Goal: Information Seeking & Learning: Learn about a topic

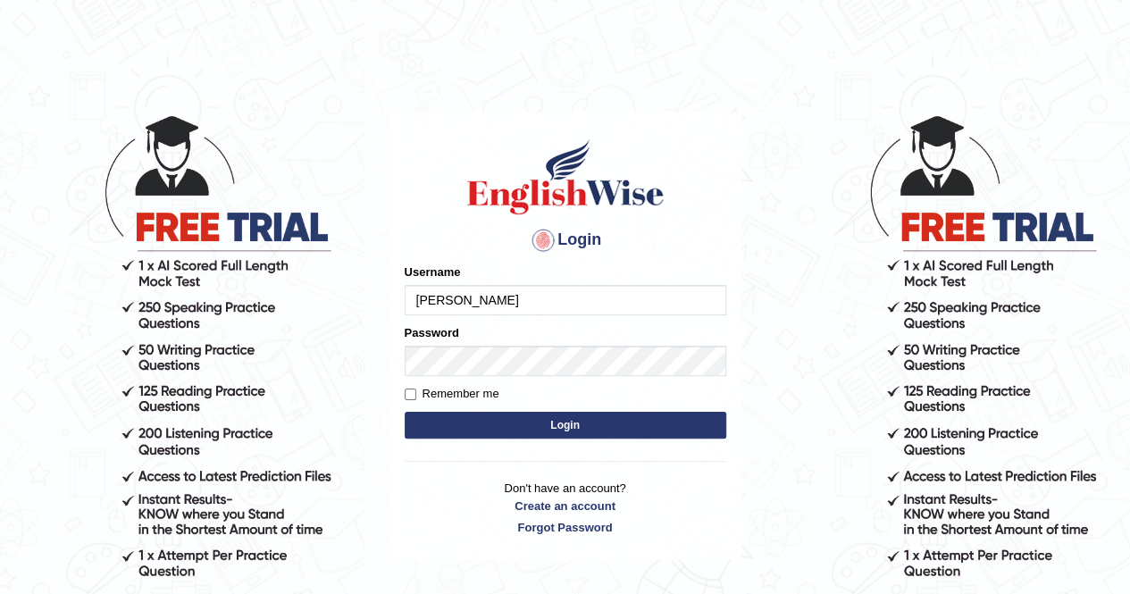
type input "balveen"
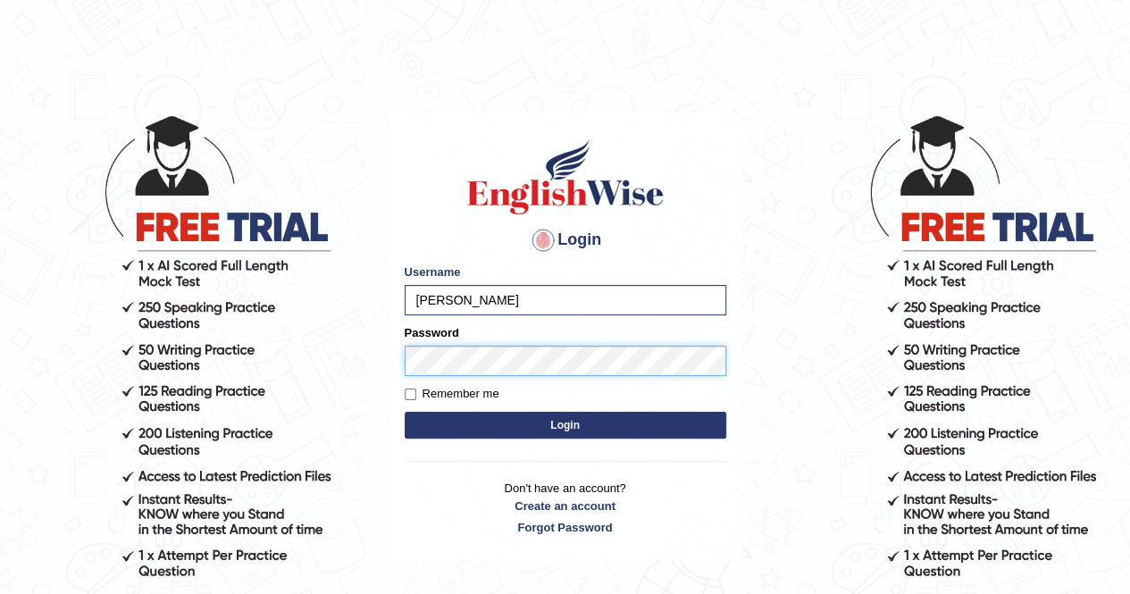
click at [405, 412] on button "Login" at bounding box center [566, 425] width 322 height 27
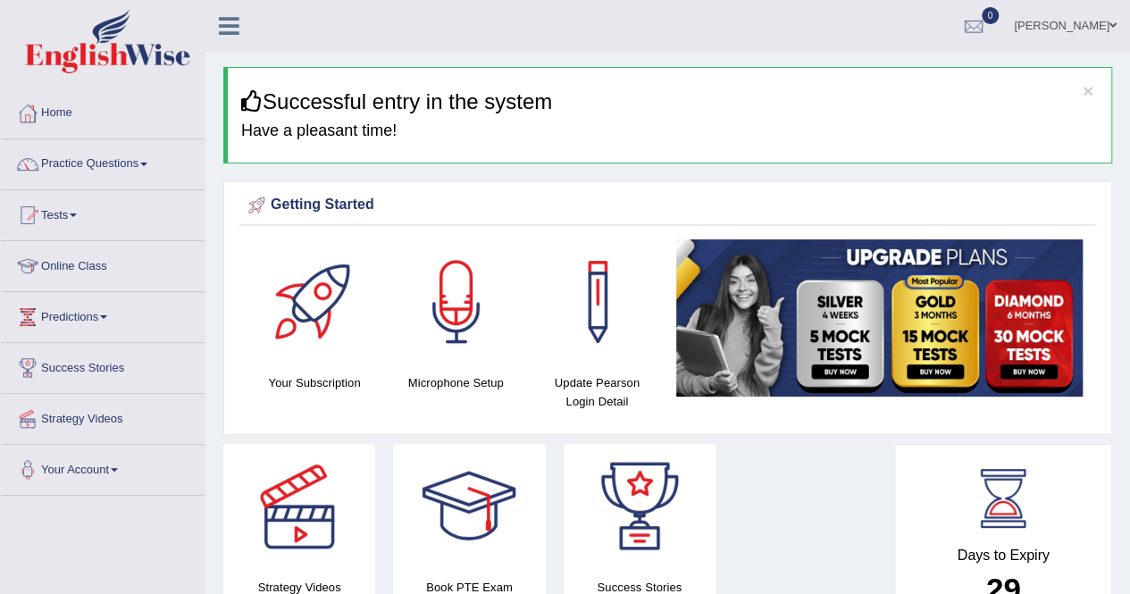
click at [98, 267] on link "Online Class" at bounding box center [103, 263] width 204 height 45
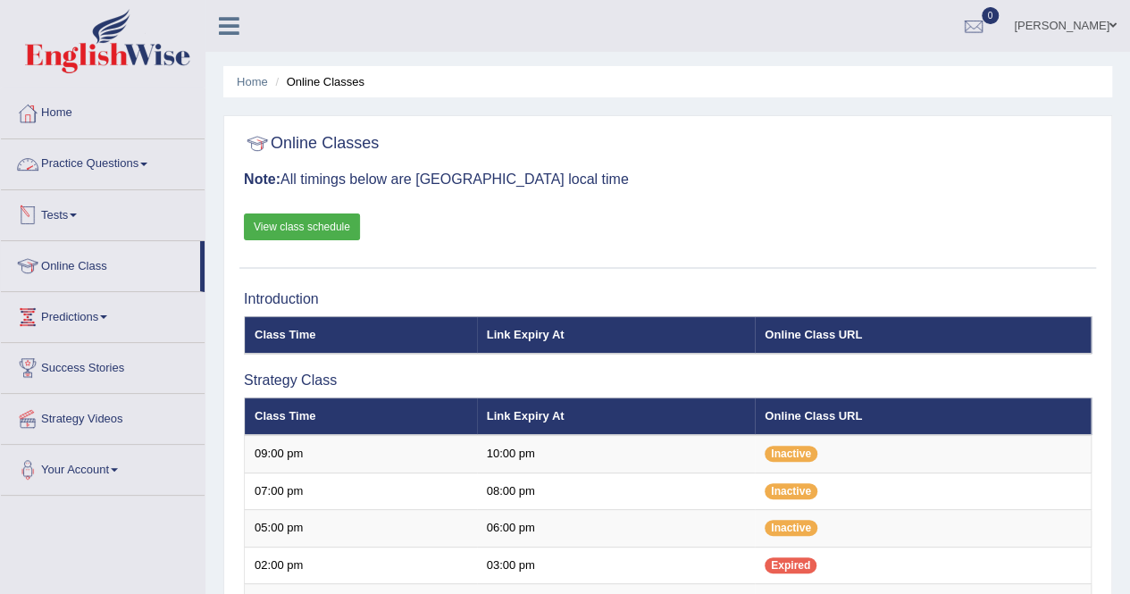
click at [138, 160] on link "Practice Questions" at bounding box center [103, 161] width 204 height 45
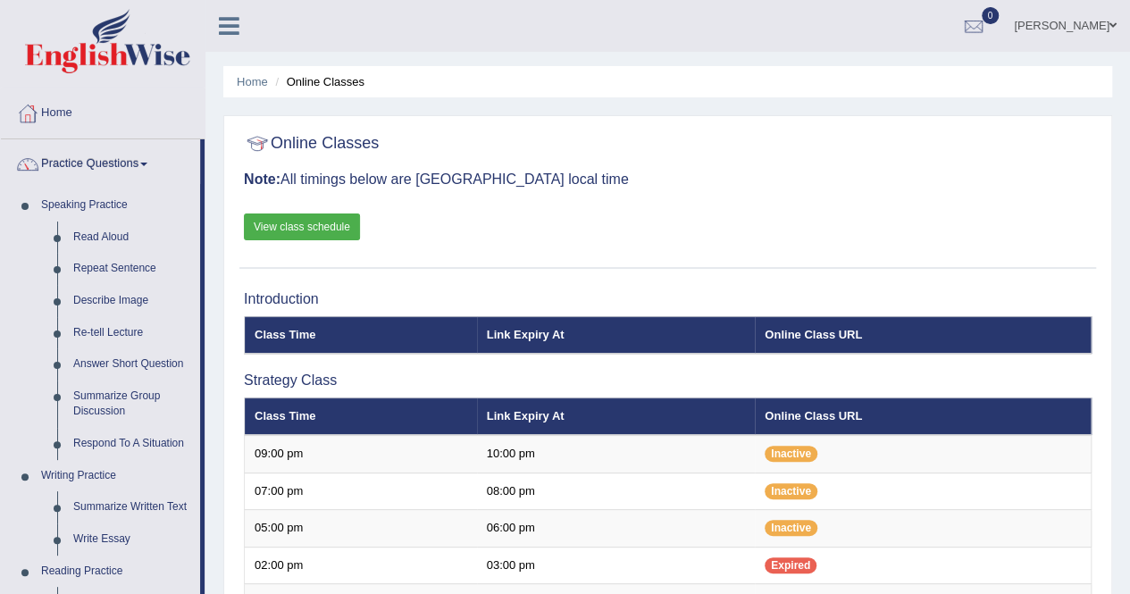
click at [222, 184] on div "Home Online Classes Online Classes Note: All timings below are Melbourne local …" at bounding box center [668, 597] width 925 height 1195
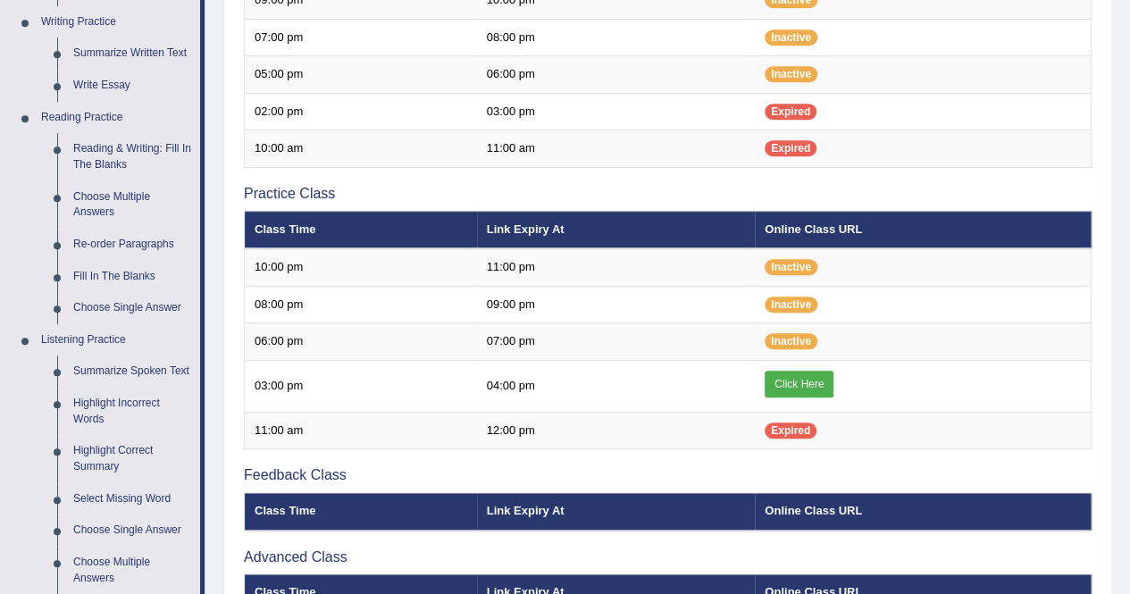
scroll to position [500, 0]
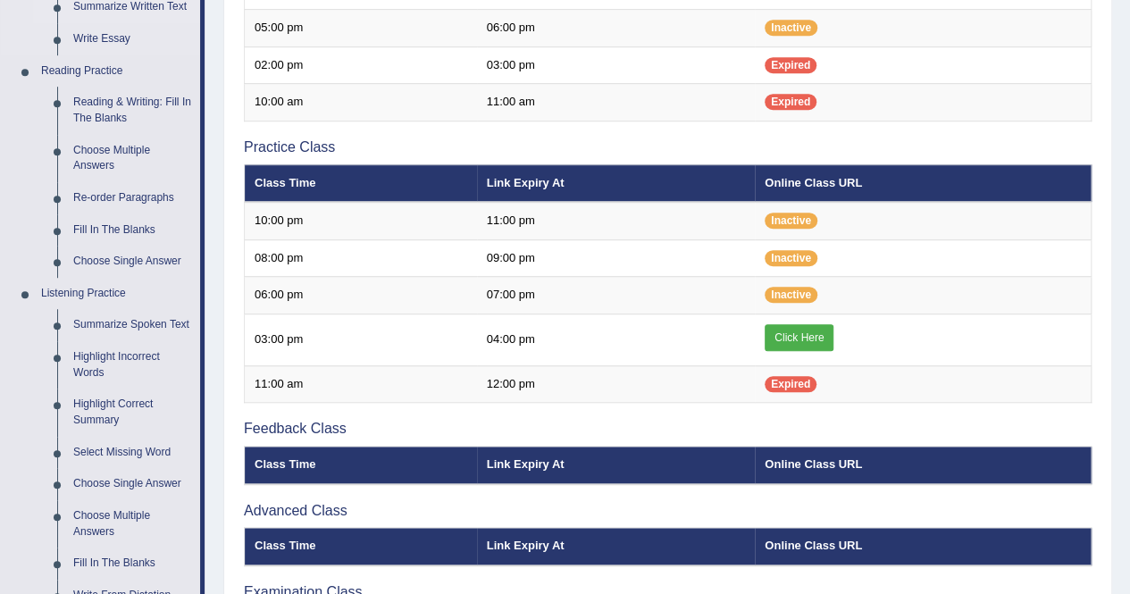
click at [147, 4] on link "Summarize Written Text" at bounding box center [132, 7] width 135 height 32
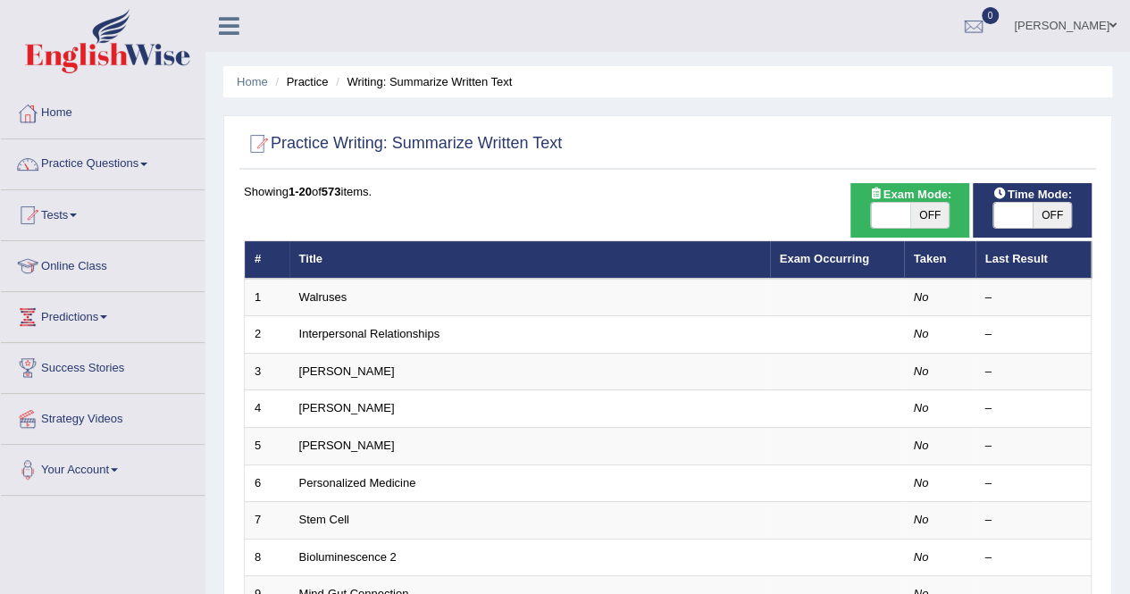
click at [911, 214] on span "OFF" at bounding box center [930, 215] width 39 height 25
checkbox input "true"
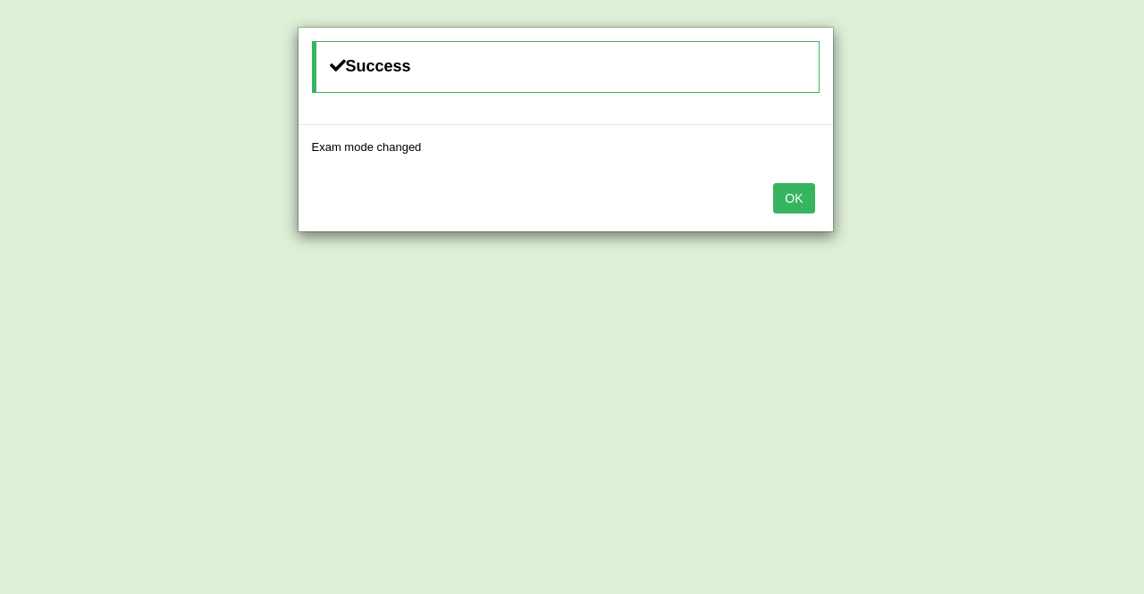
click at [797, 183] on button "OK" at bounding box center [793, 198] width 41 height 30
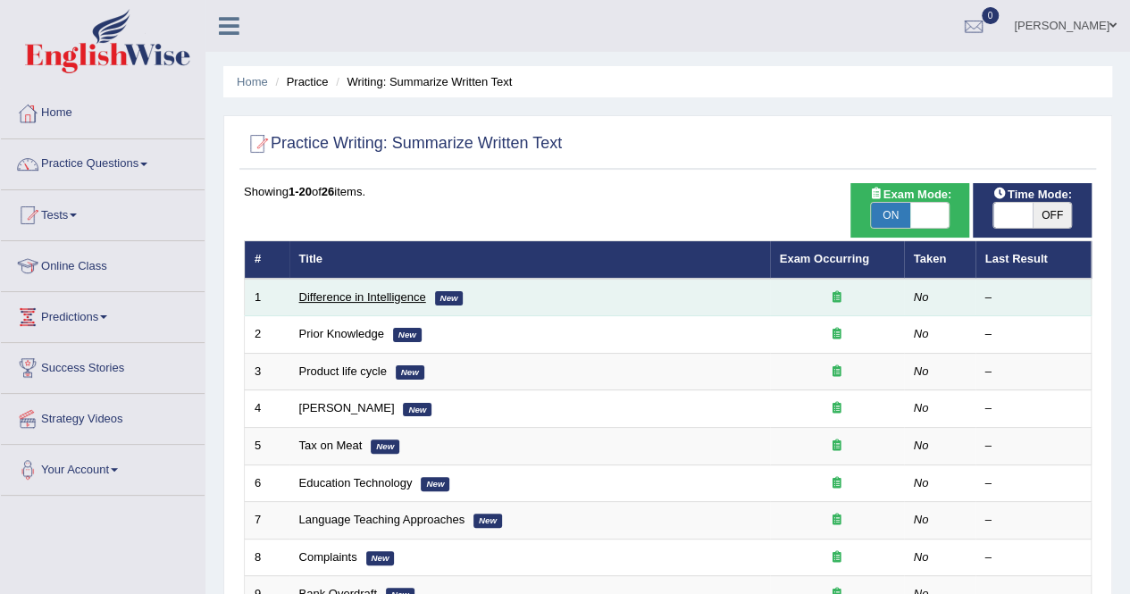
click at [367, 298] on link "Difference in Intelligence" at bounding box center [362, 296] width 127 height 13
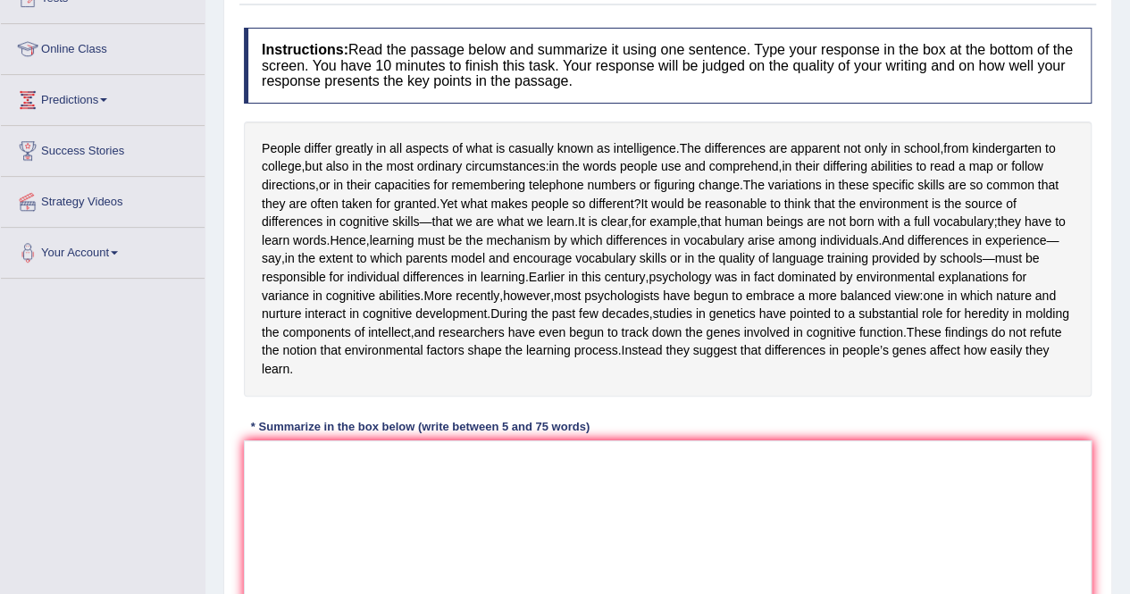
scroll to position [214, 0]
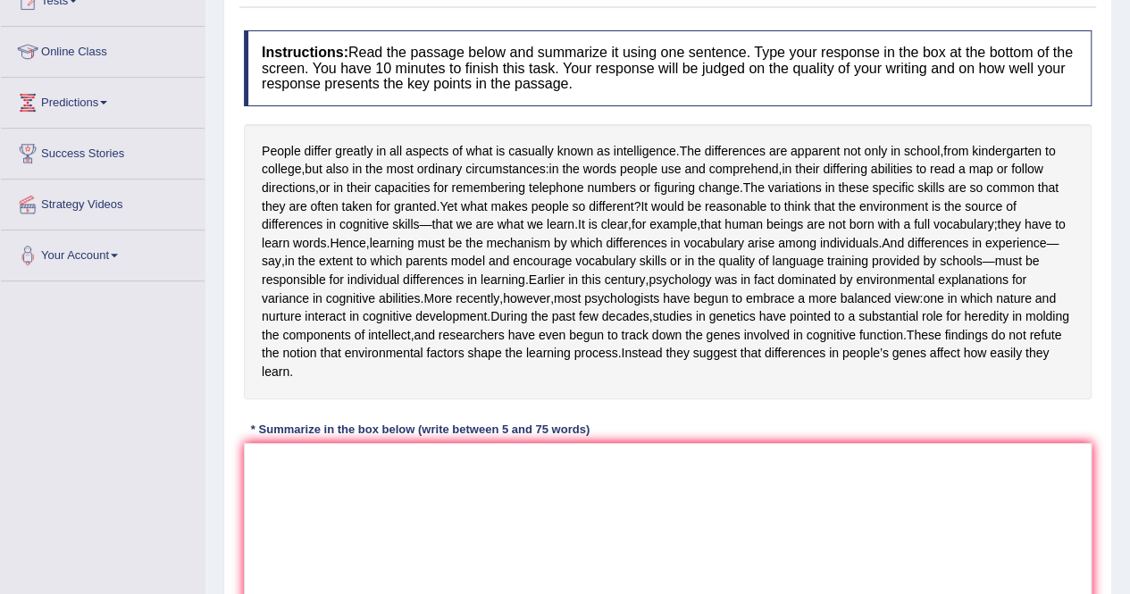
click at [995, 271] on span "must" at bounding box center [1008, 261] width 27 height 19
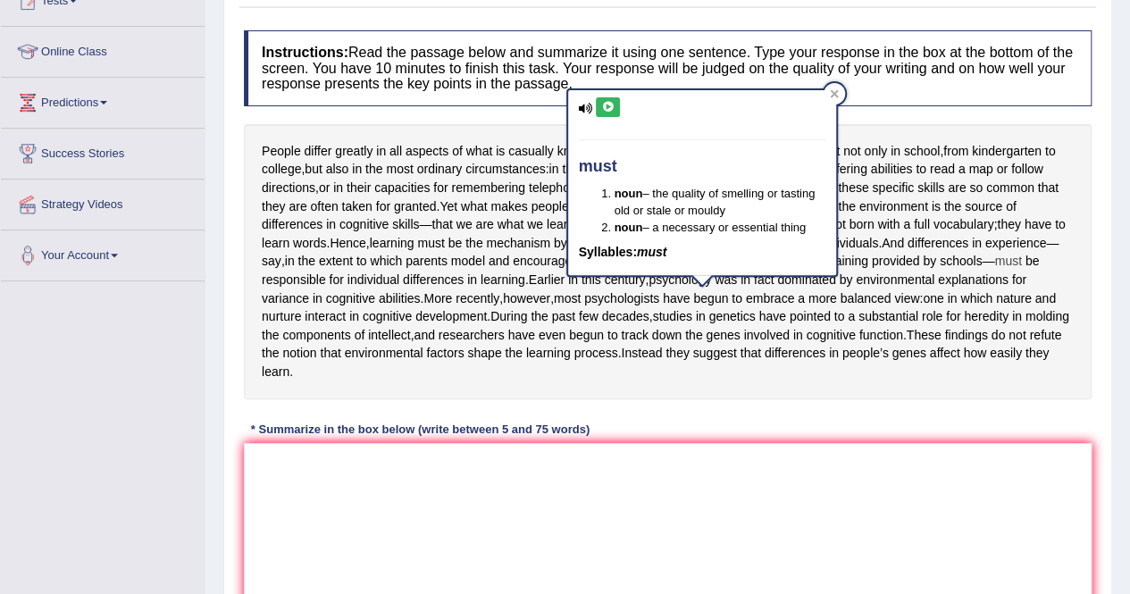
click at [995, 271] on span "must" at bounding box center [1008, 261] width 27 height 19
click at [884, 467] on div "Instructions: Read the passage below and summarize it using one sentence. Type …" at bounding box center [667, 329] width 857 height 617
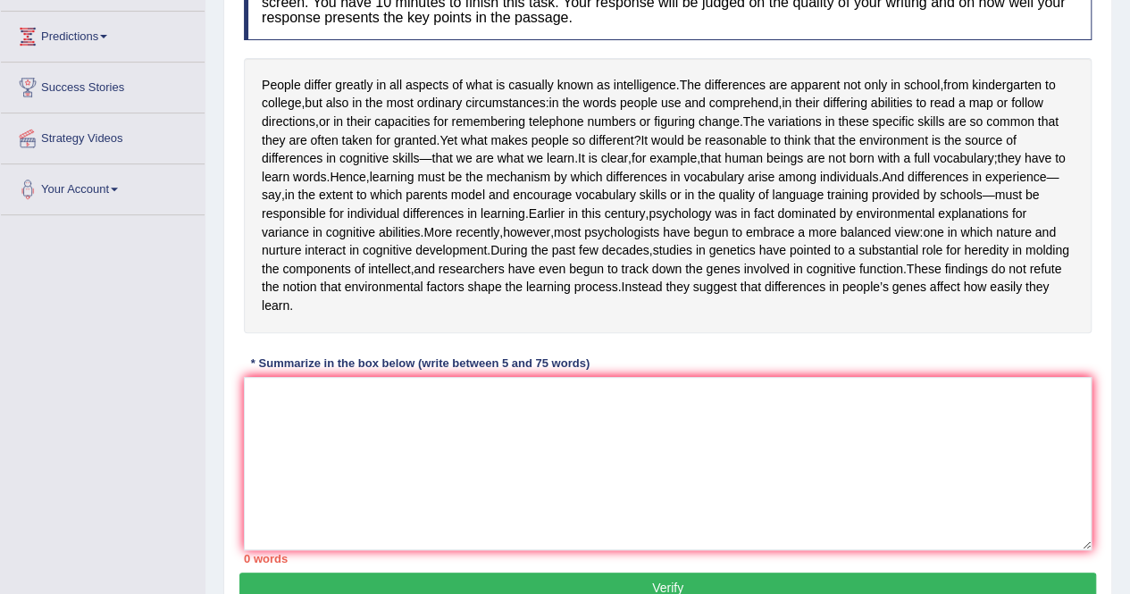
scroll to position [286, 0]
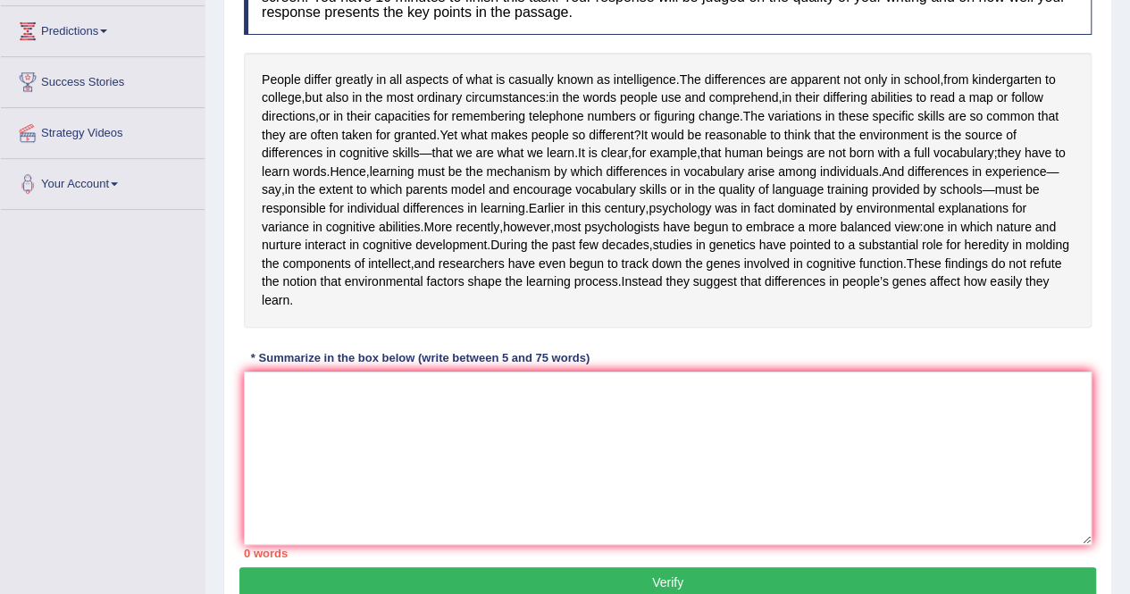
click at [749, 248] on div "People differ greatly in all aspects of what is casually known as intelligence …" at bounding box center [668, 190] width 848 height 275
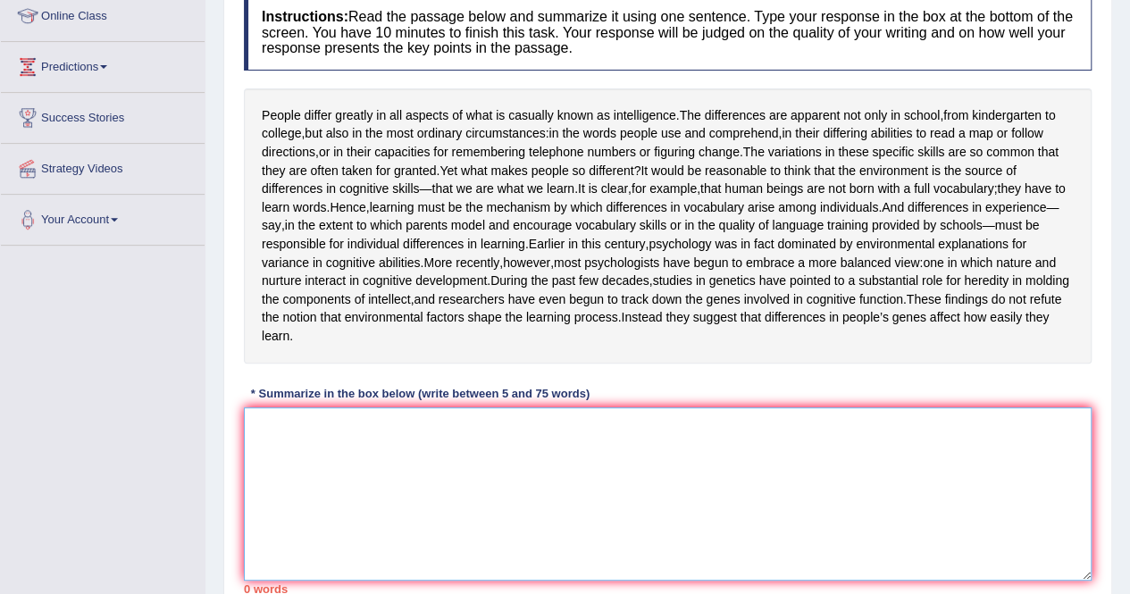
click at [497, 507] on textarea at bounding box center [668, 493] width 848 height 173
type textarea "t"
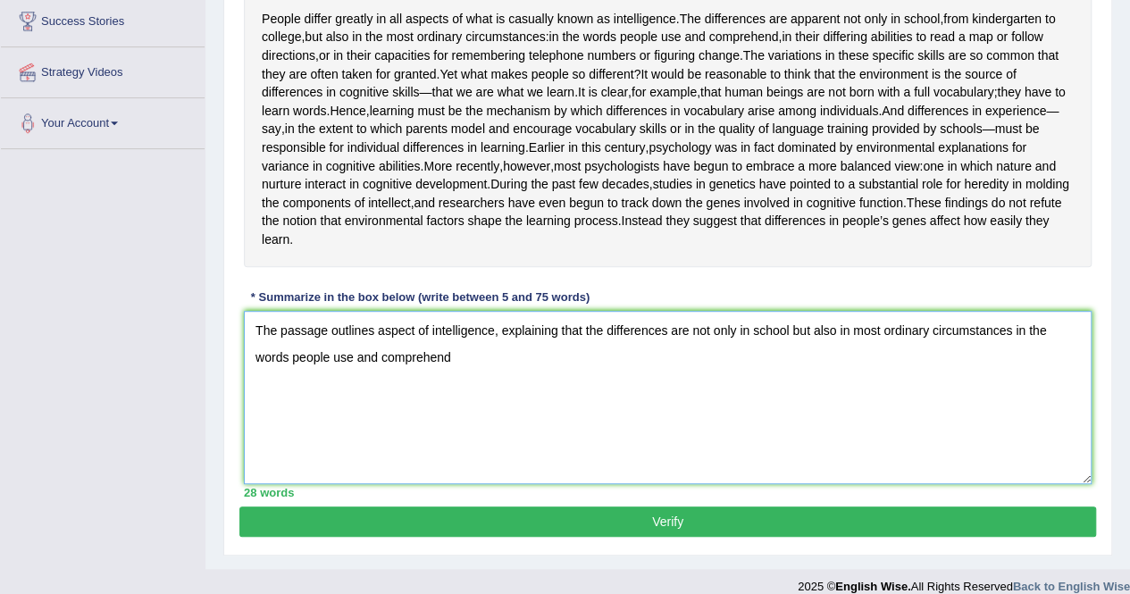
scroll to position [346, 0]
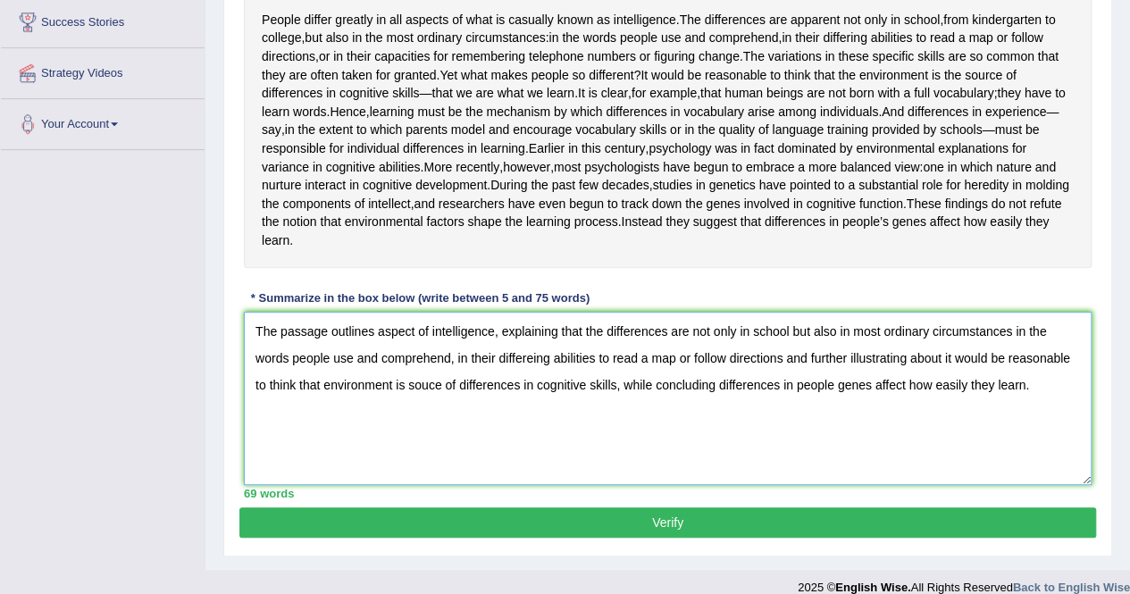
type textarea "The passage outlines aspect of intelligence, explaining that the differences ar…"
click at [742, 538] on button "Verify" at bounding box center [667, 523] width 857 height 30
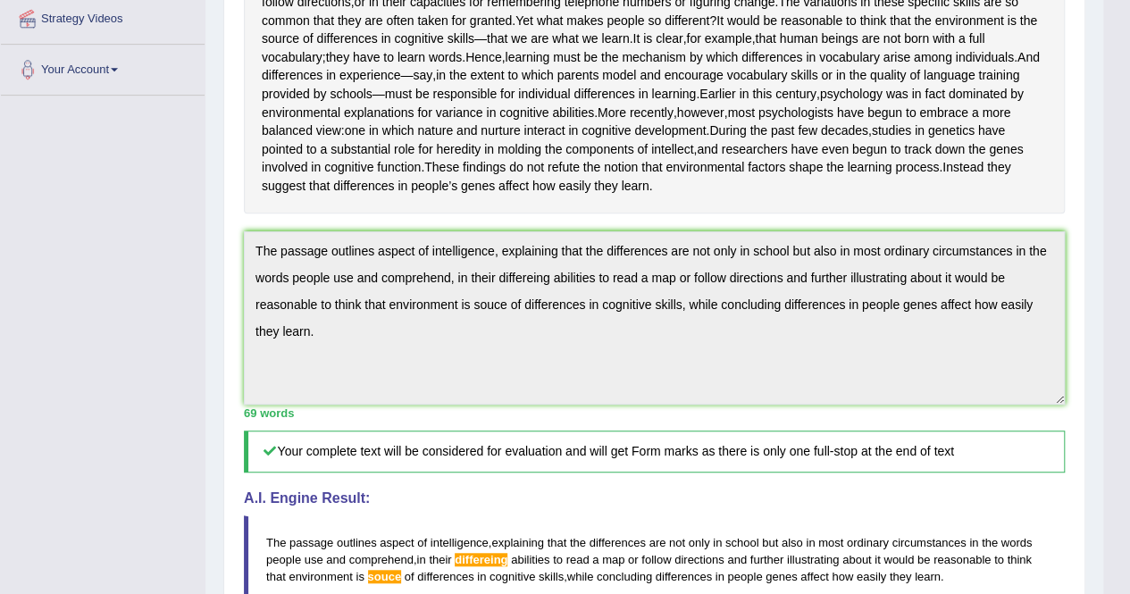
scroll to position [0, 0]
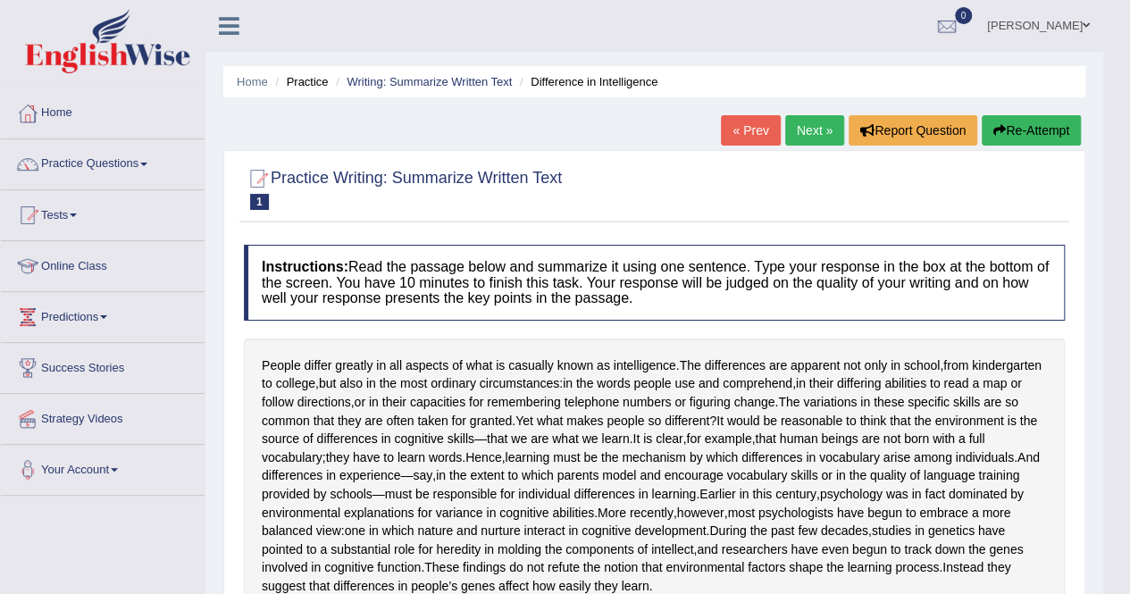
click at [799, 130] on link "Next »" at bounding box center [814, 130] width 59 height 30
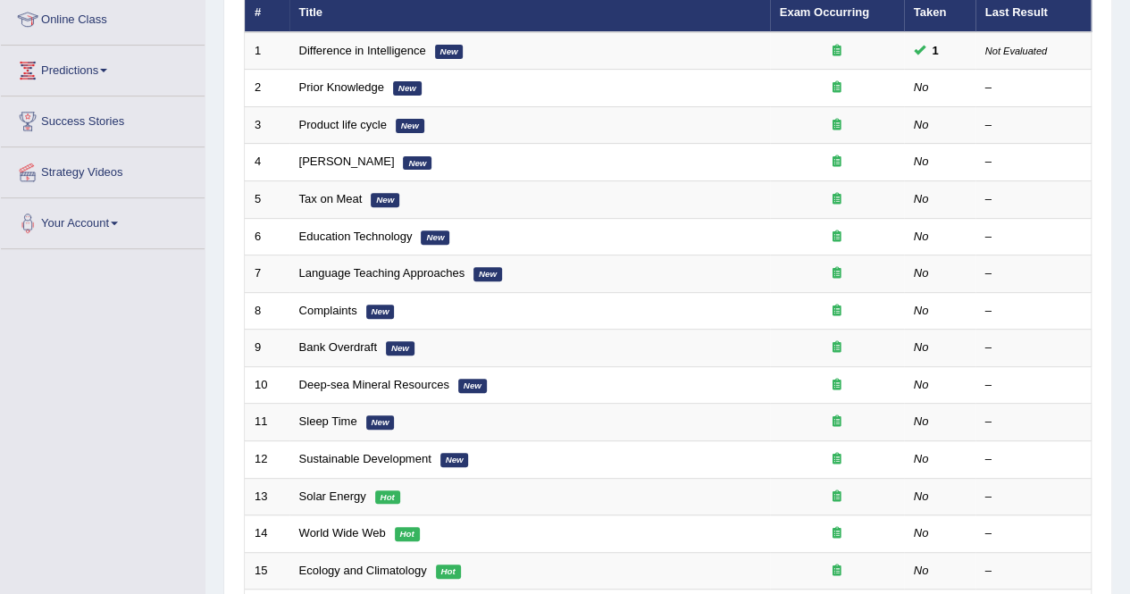
scroll to position [179, 0]
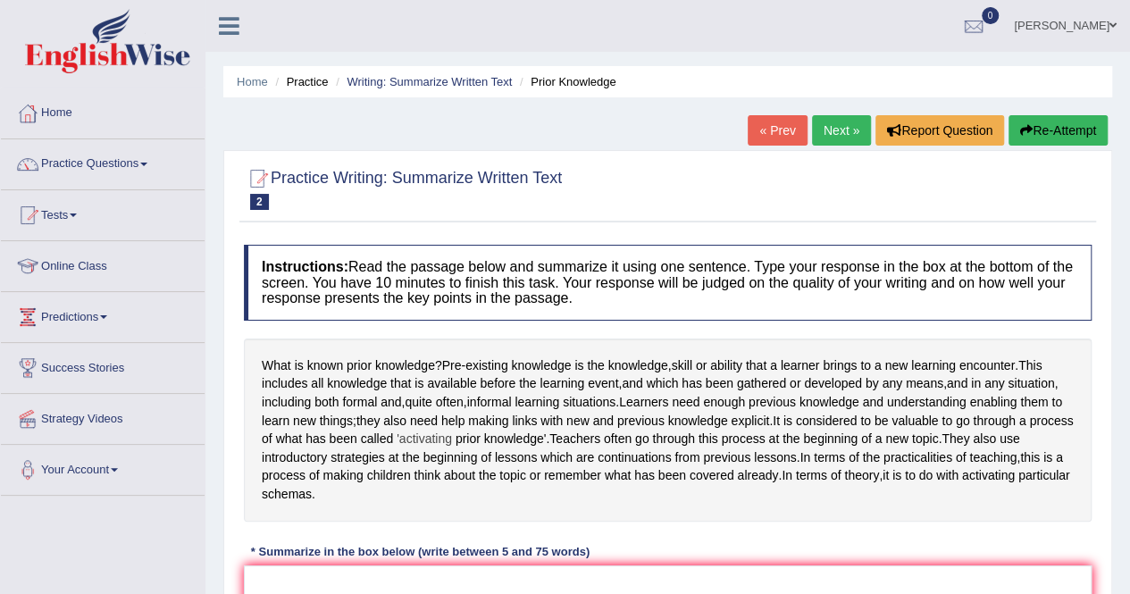
click at [452, 448] on span "'activating" at bounding box center [424, 439] width 55 height 19
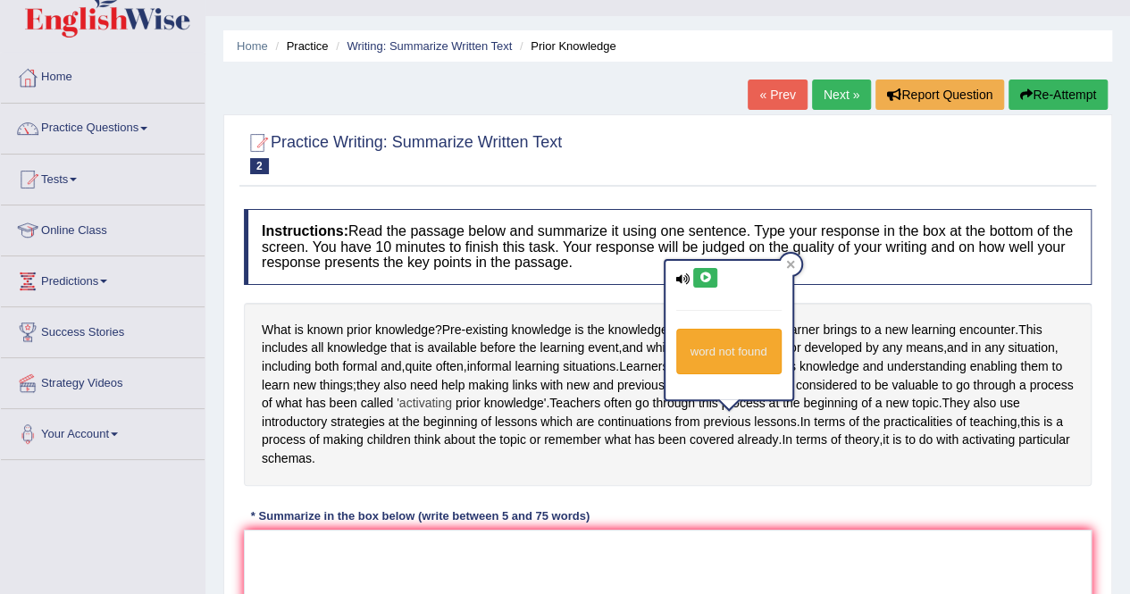
scroll to position [71, 0]
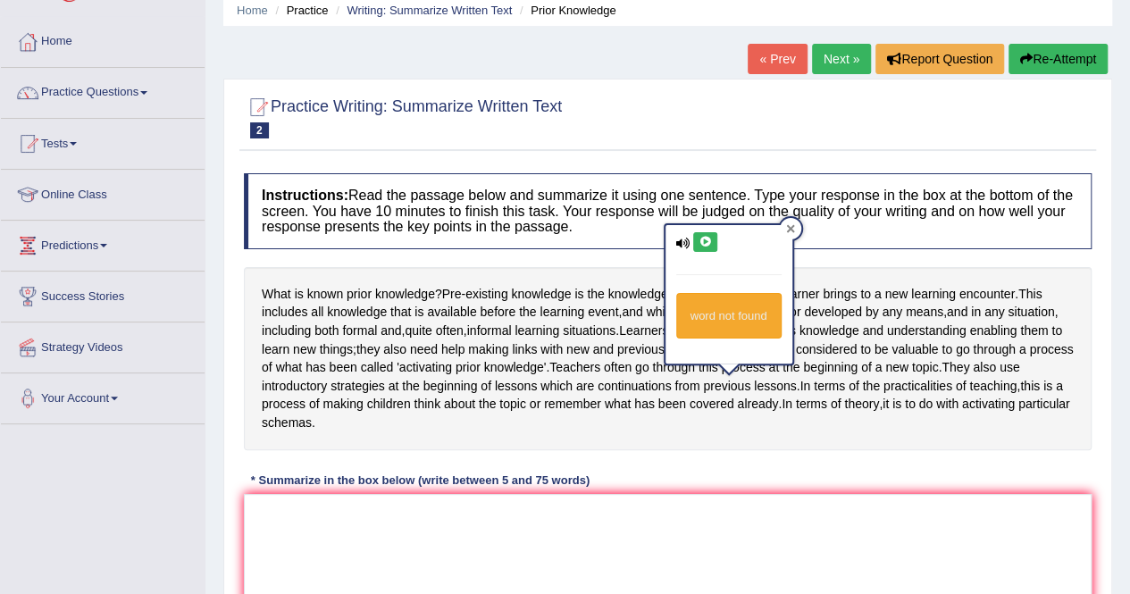
click at [792, 228] on icon at bounding box center [790, 228] width 9 height 9
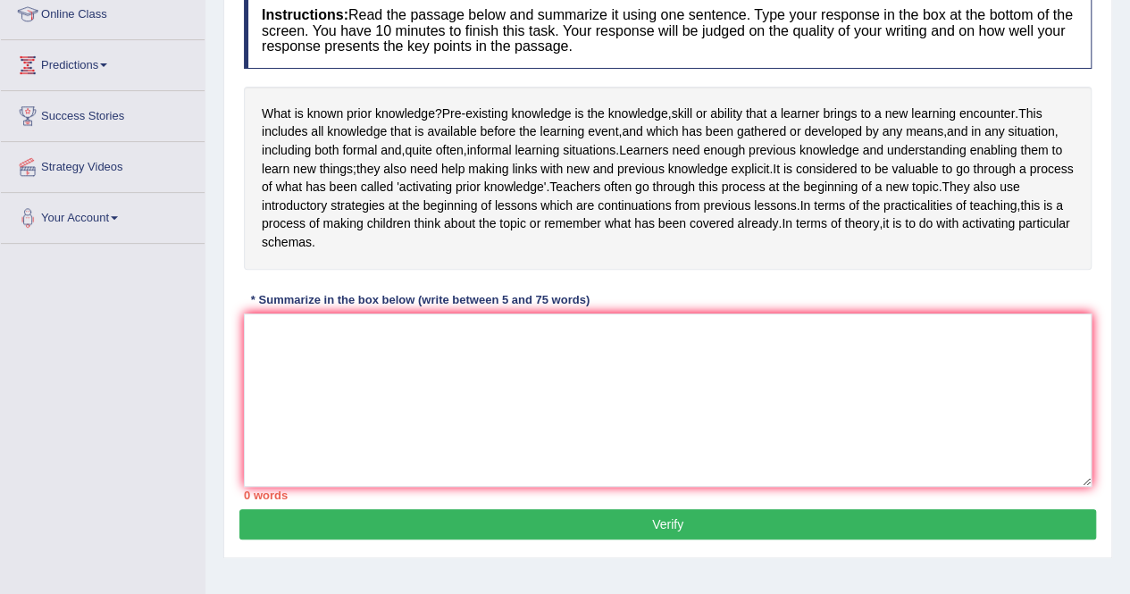
scroll to position [250, 0]
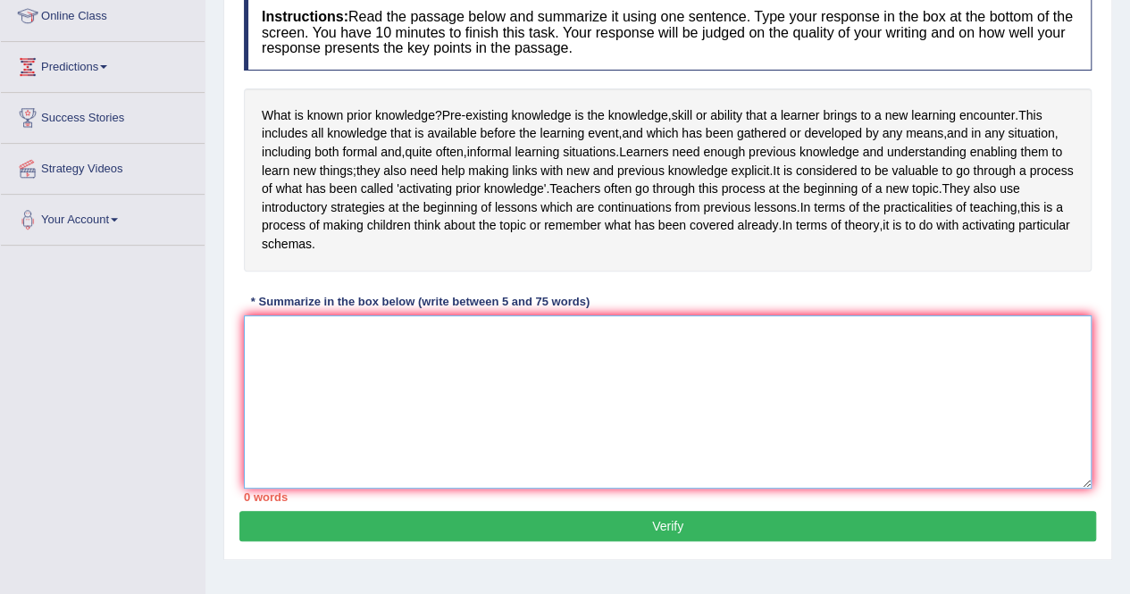
click at [499, 358] on textarea at bounding box center [668, 401] width 848 height 173
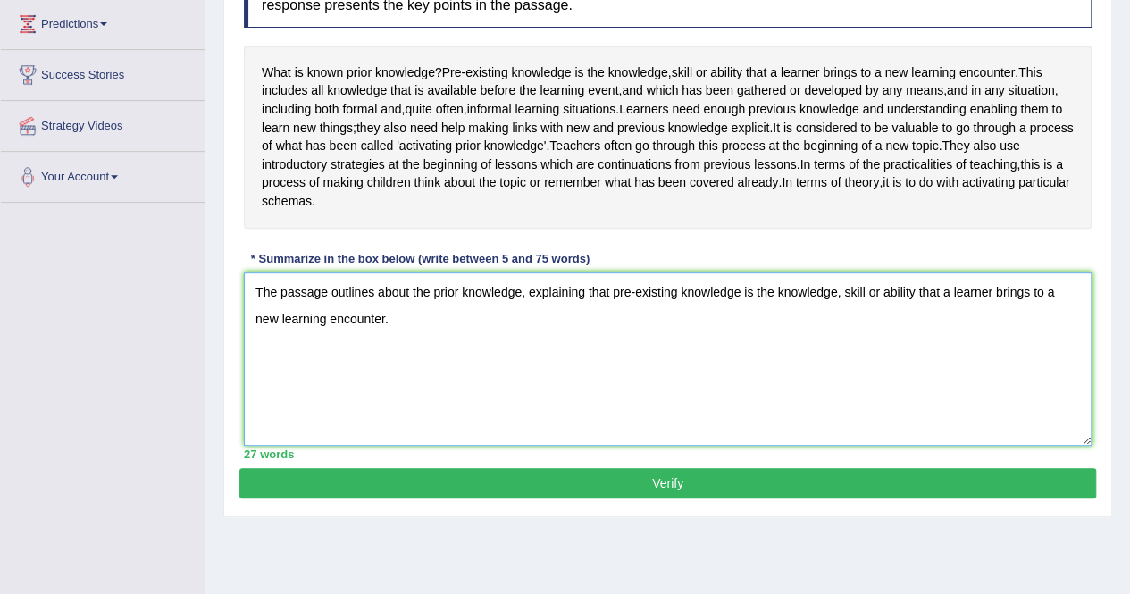
scroll to position [284, 0]
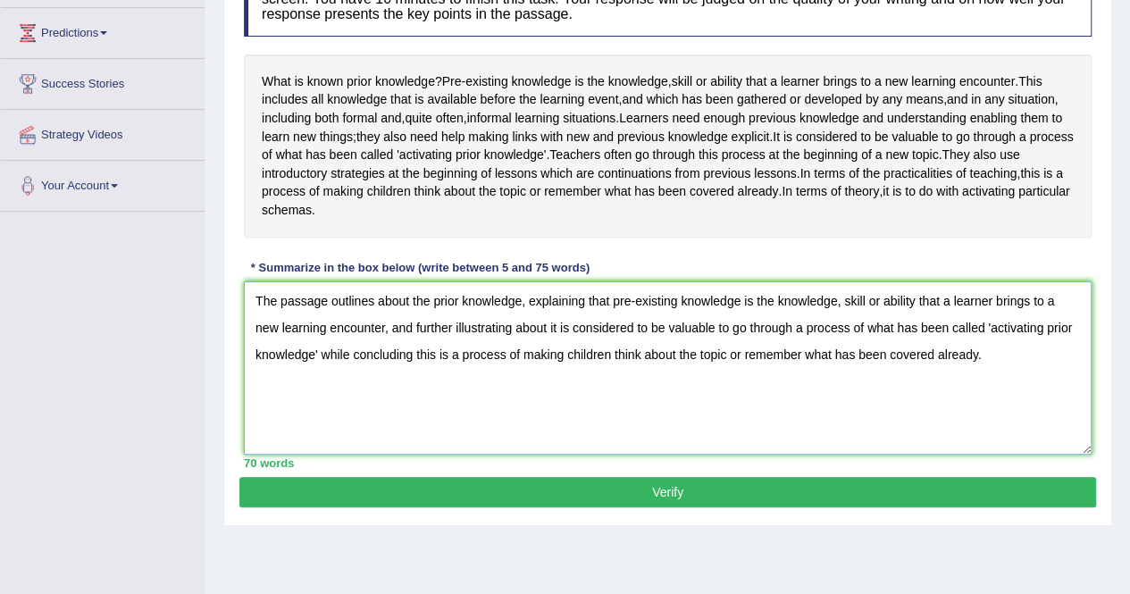
type textarea "The passage outlines about the prior knowledge, explaining that pre-existing kn…"
click at [721, 499] on button "Verify" at bounding box center [667, 492] width 857 height 30
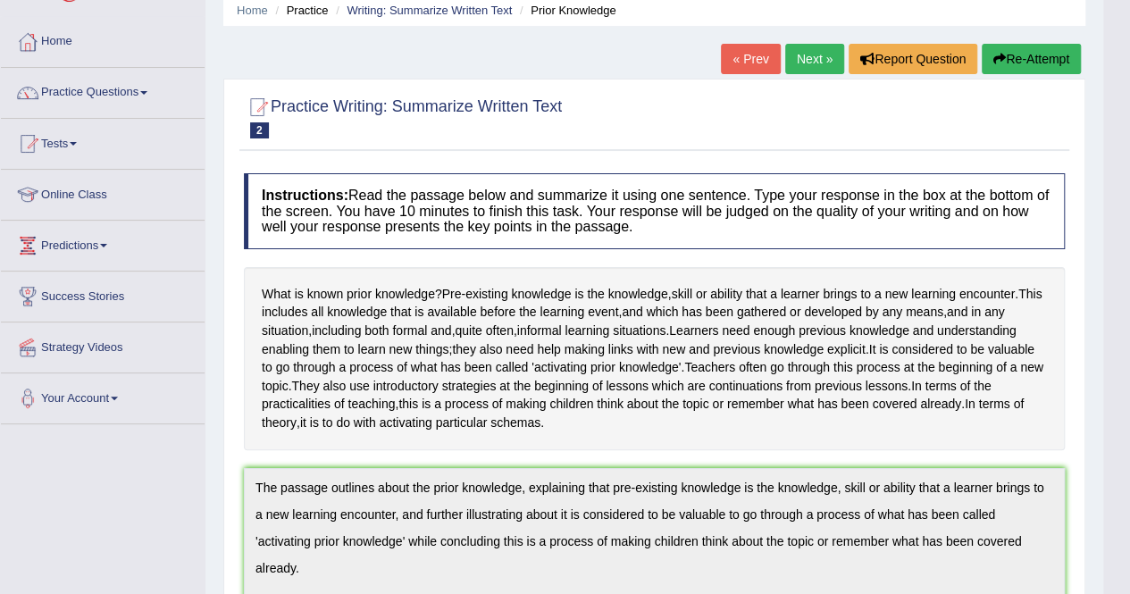
scroll to position [0, 0]
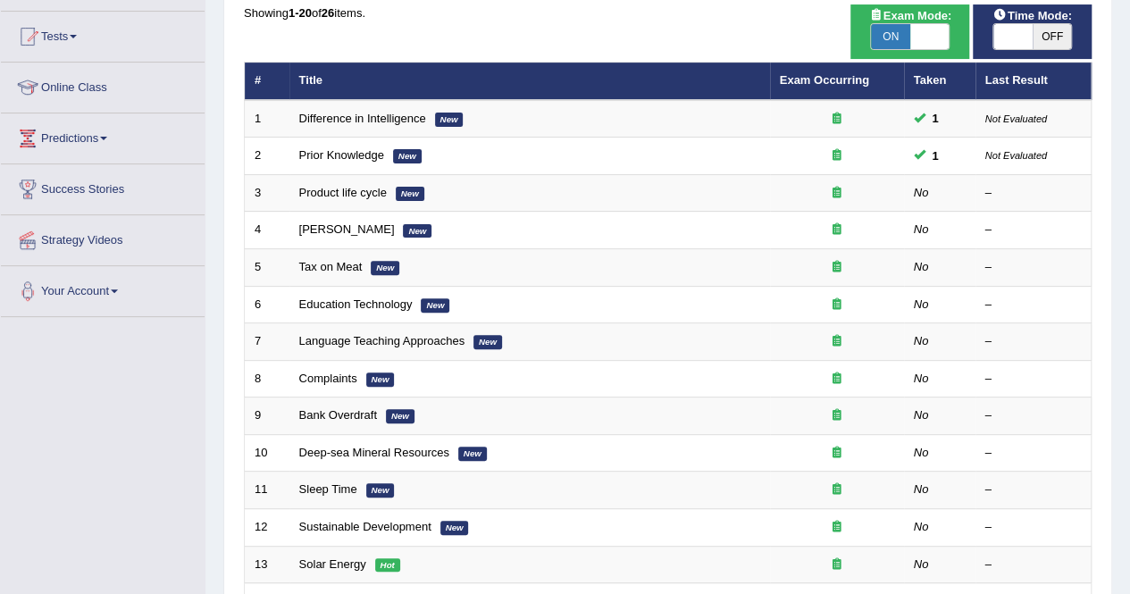
click at [1052, 40] on span "OFF" at bounding box center [1052, 36] width 39 height 25
checkbox input "true"
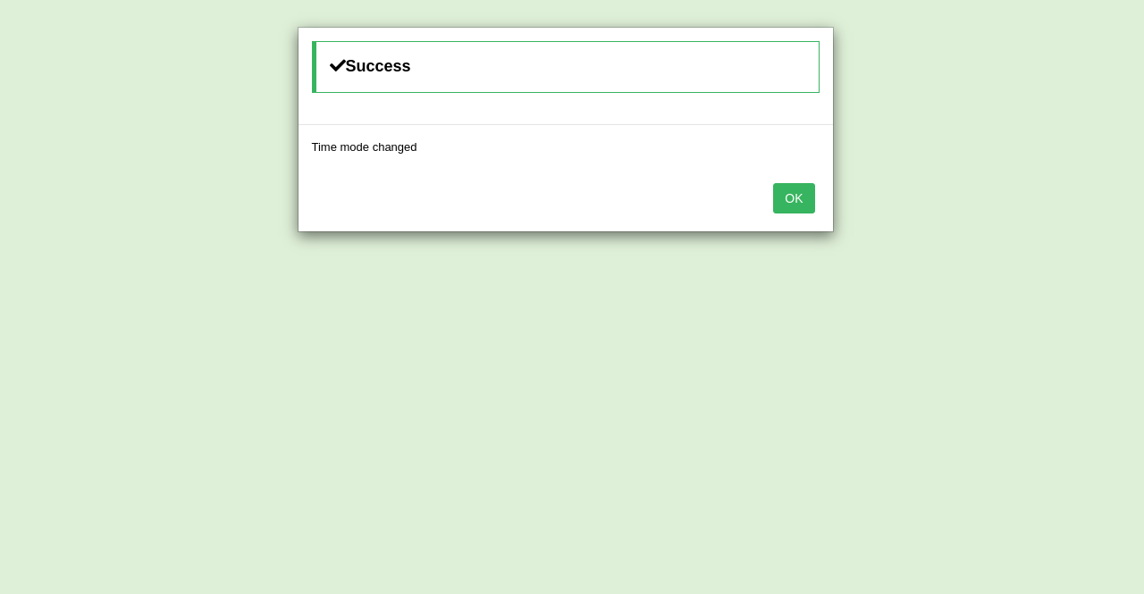
click at [777, 200] on button "OK" at bounding box center [793, 198] width 41 height 30
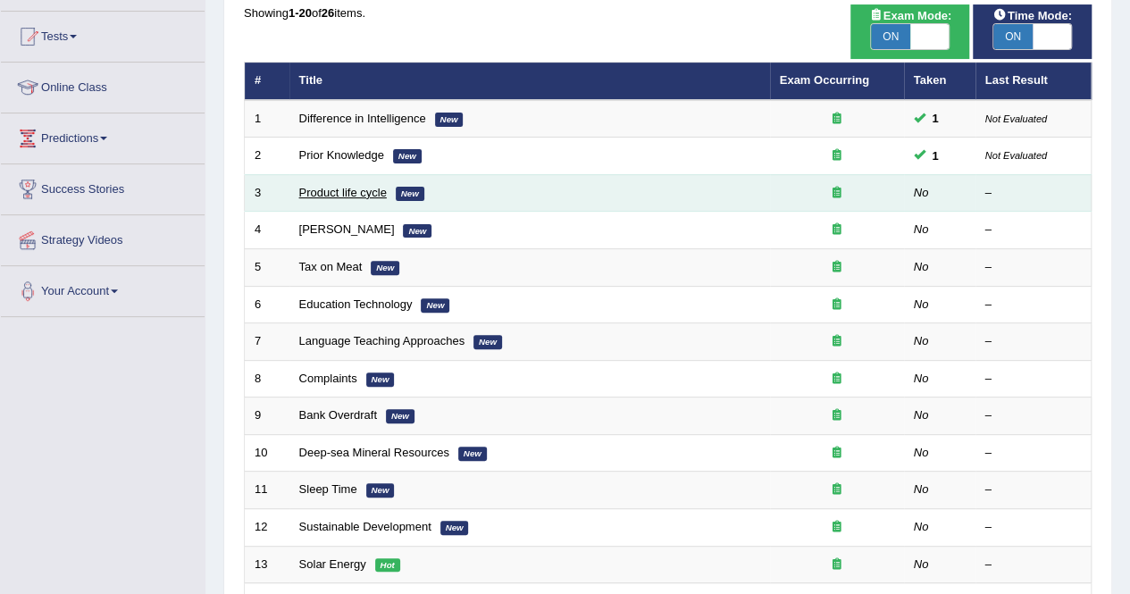
click at [341, 190] on link "Product life cycle" at bounding box center [343, 192] width 88 height 13
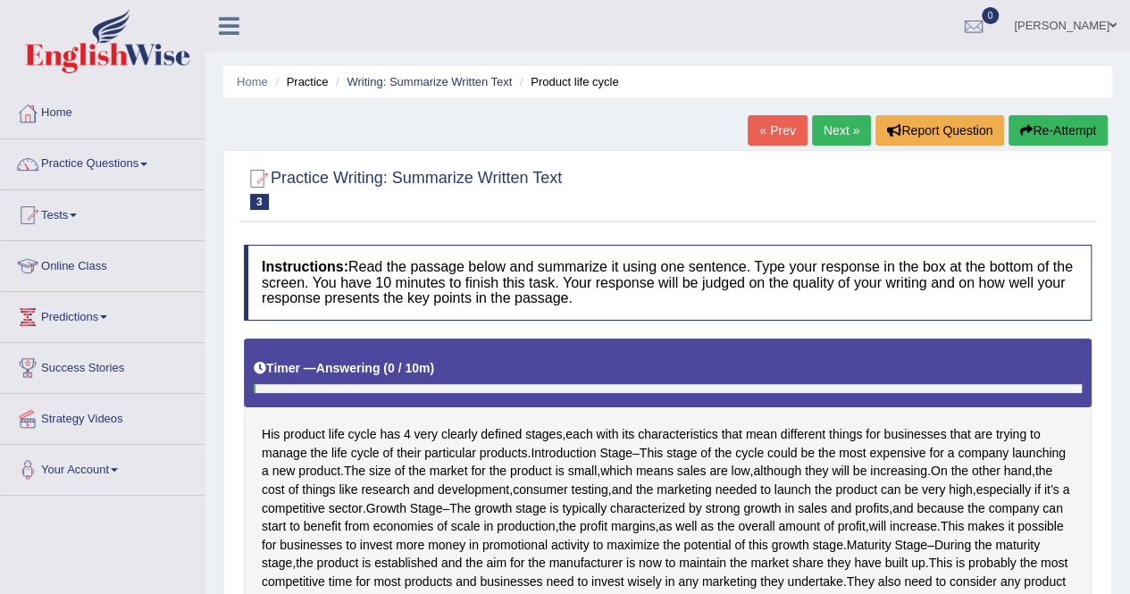
click at [659, 414] on div "His product life cycle has 4 very clearly defined stages , each with its charac…" at bounding box center [668, 520] width 848 height 363
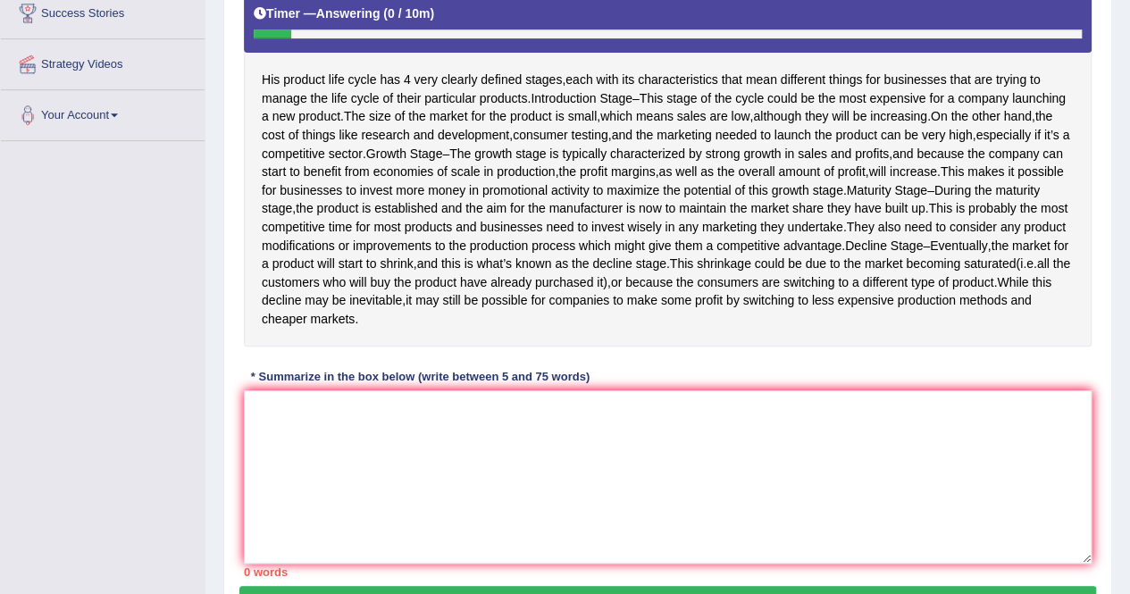
scroll to position [357, 0]
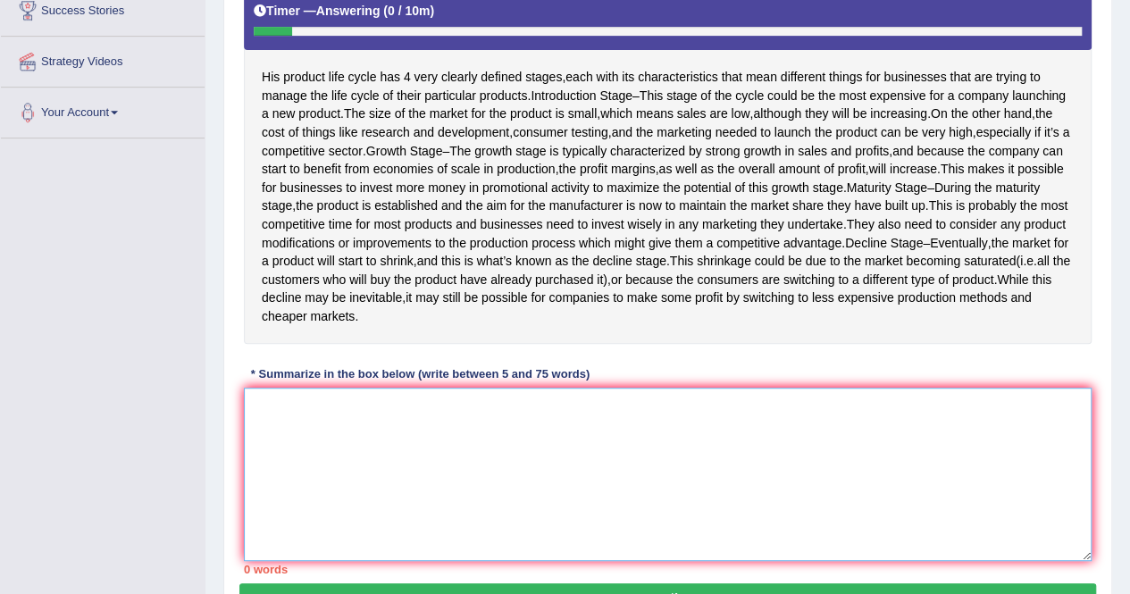
click at [490, 448] on textarea at bounding box center [668, 474] width 848 height 173
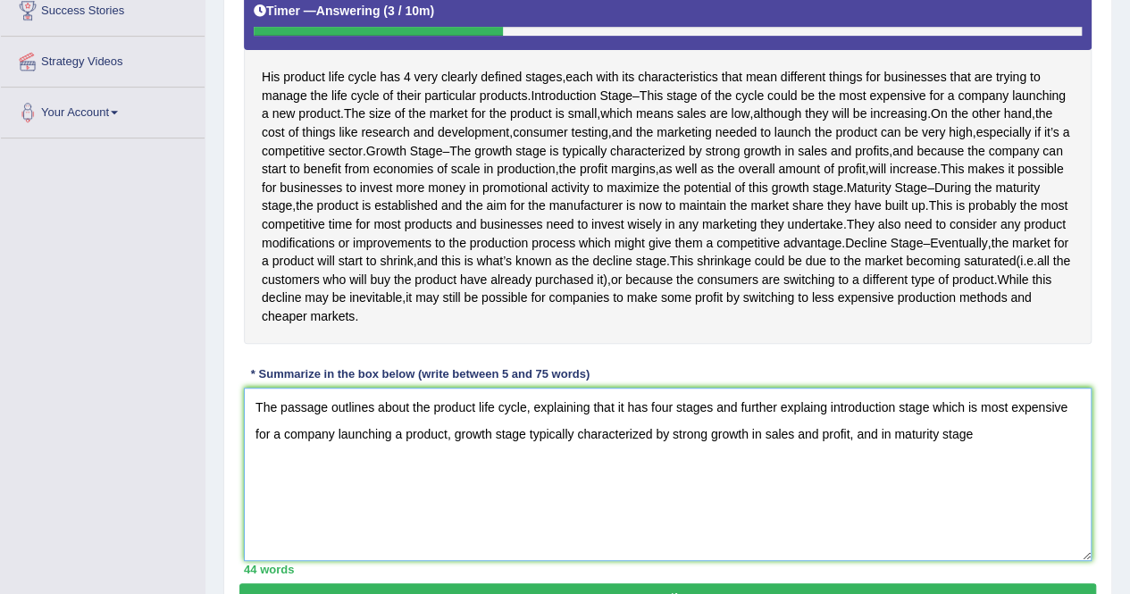
click at [858, 449] on textarea "The passage outlines about the product life cycle, explaining that it has four …" at bounding box center [668, 474] width 848 height 173
click at [979, 447] on textarea "The passage outlines about the product life cycle, explaining that it has four …" at bounding box center [668, 474] width 848 height 173
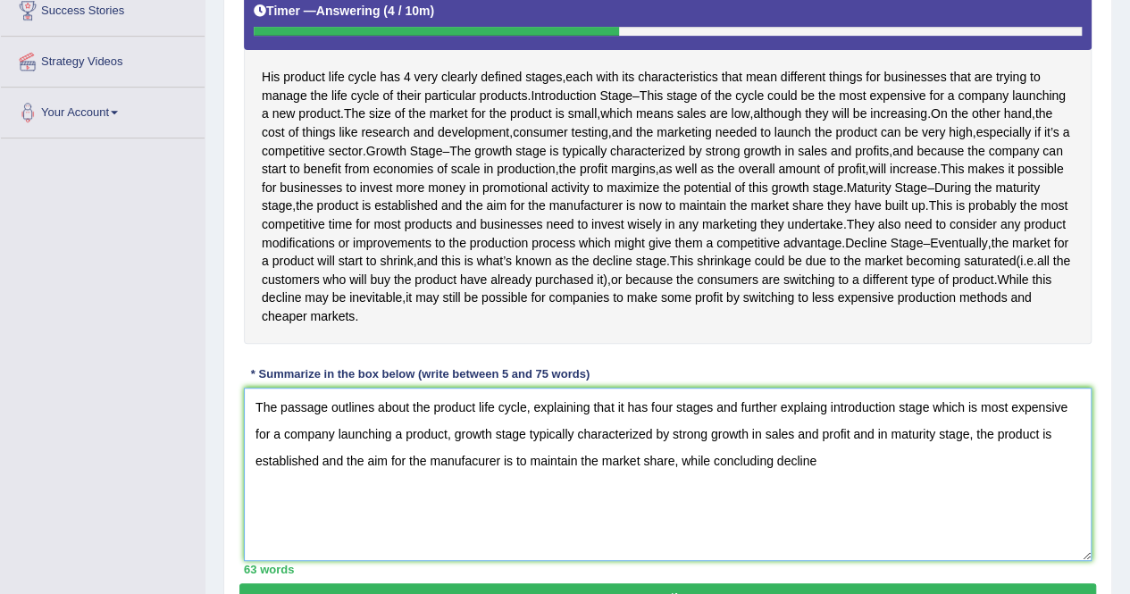
click at [779, 478] on textarea "The passage outlines about the product life cycle, explaining that it has four …" at bounding box center [668, 474] width 848 height 173
click at [850, 484] on textarea "The passage outlines about the product life cycle, explaining that it has four …" at bounding box center [668, 474] width 848 height 173
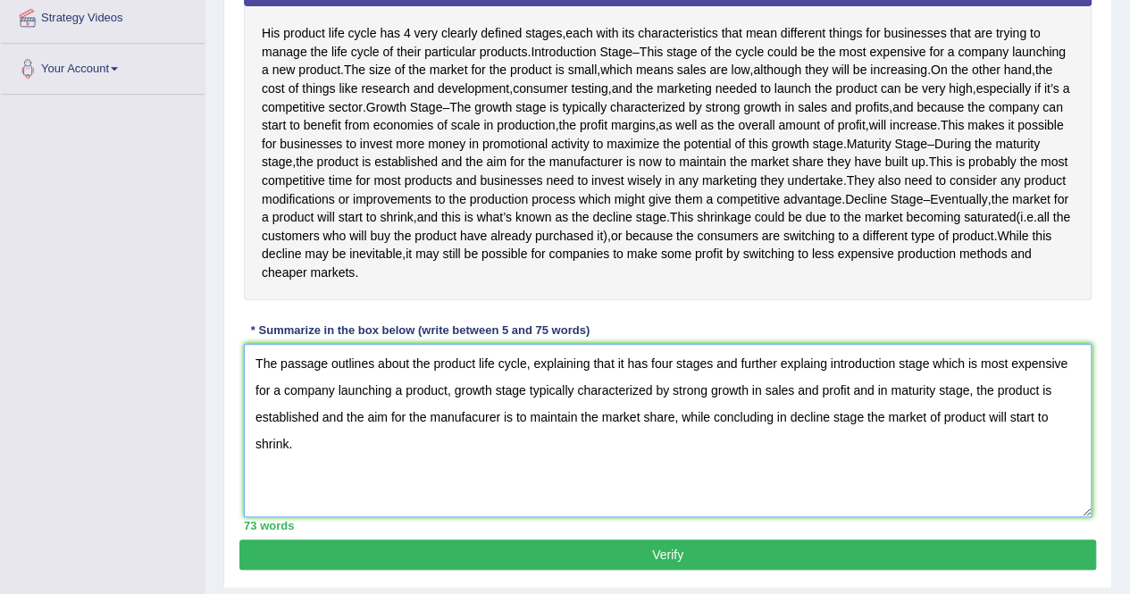
type textarea "The passage outlines about the product life cycle, explaining that it has four …"
click at [608, 566] on button "Verify" at bounding box center [667, 555] width 857 height 30
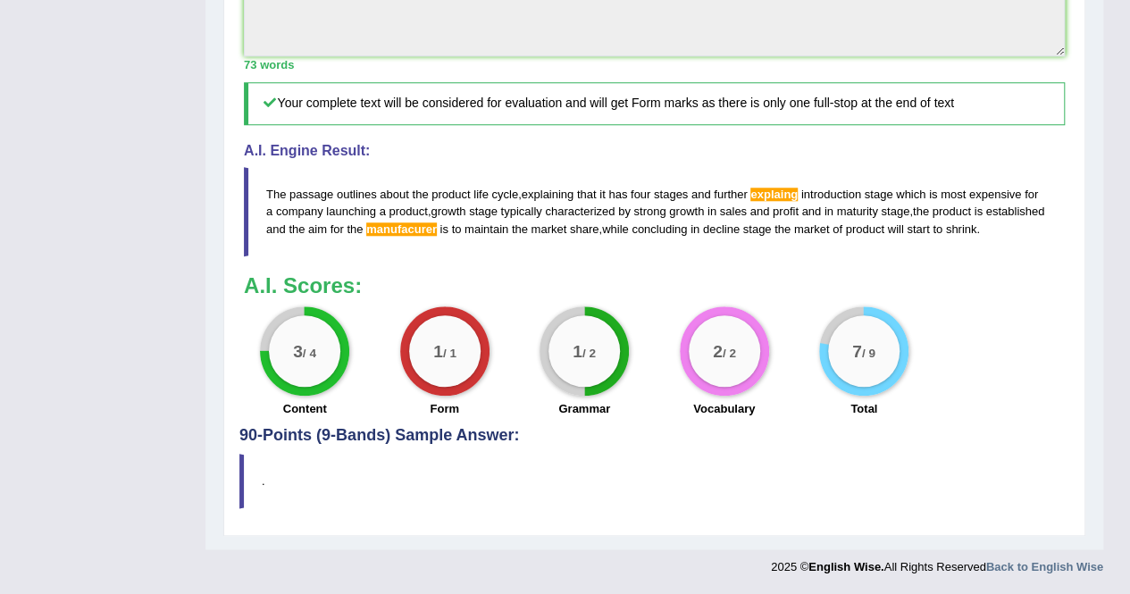
scroll to position [0, 0]
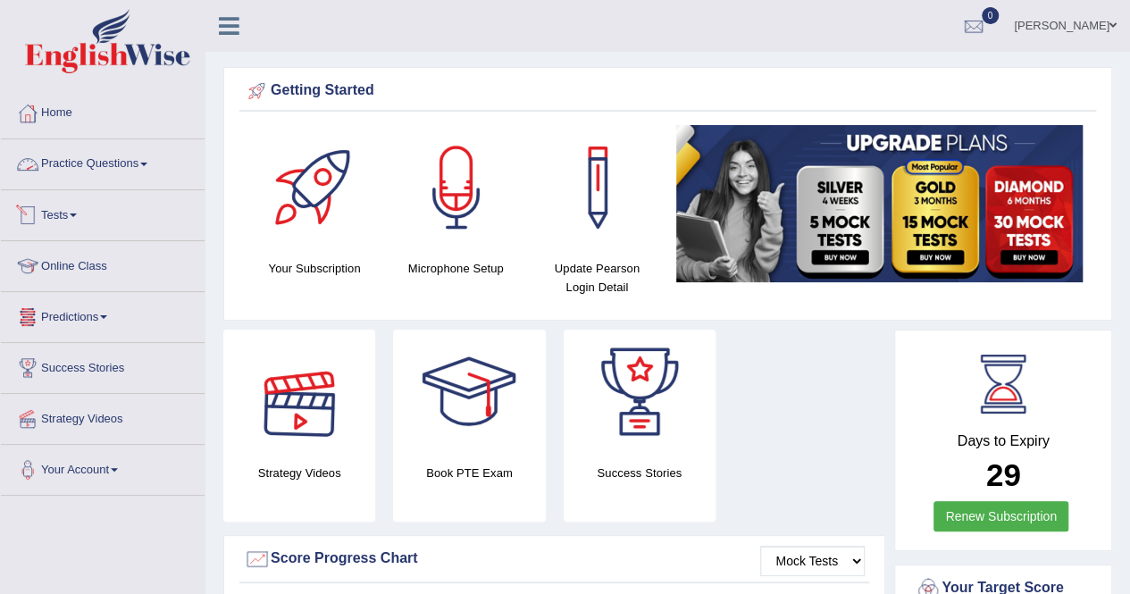
click at [88, 169] on link "Practice Questions" at bounding box center [103, 161] width 204 height 45
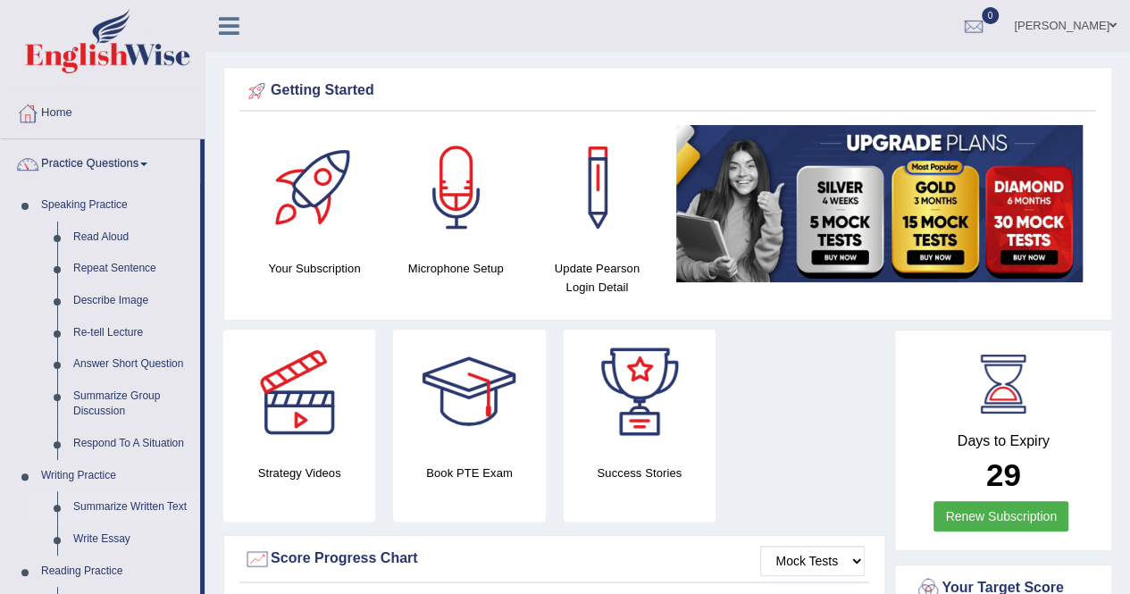
click at [143, 502] on link "Summarize Written Text" at bounding box center [132, 507] width 135 height 32
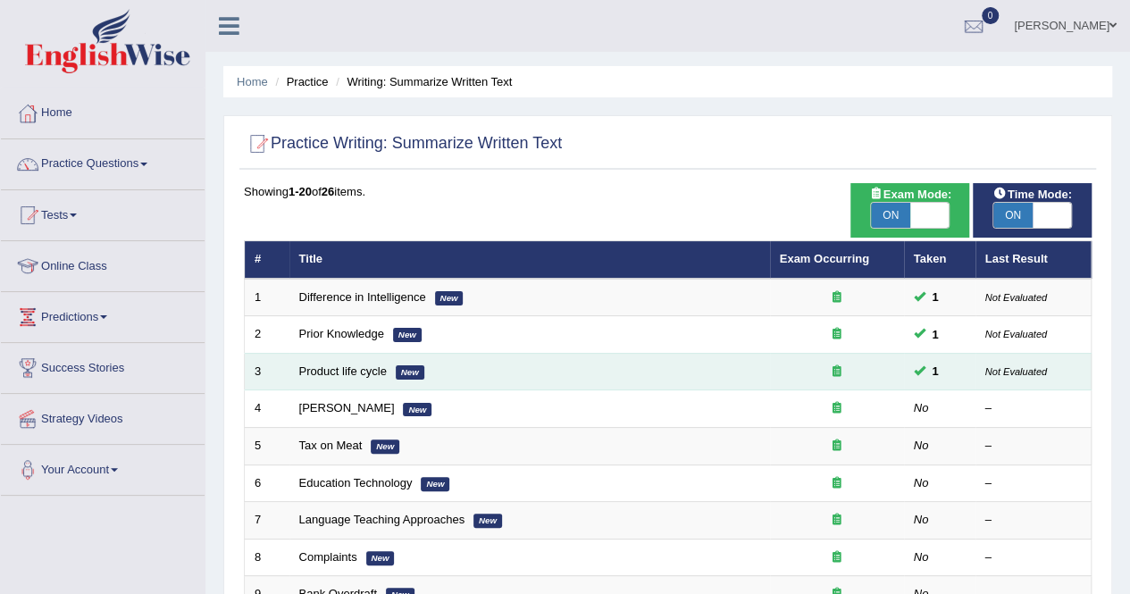
click at [1024, 373] on small "Not Evaluated" at bounding box center [1017, 371] width 62 height 11
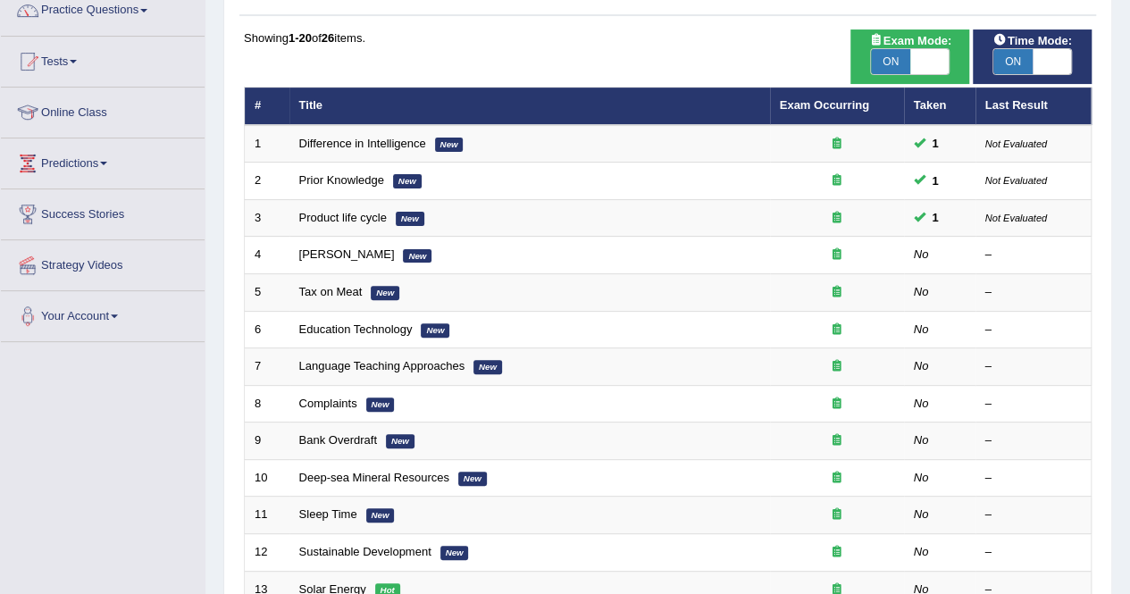
scroll to position [69, 0]
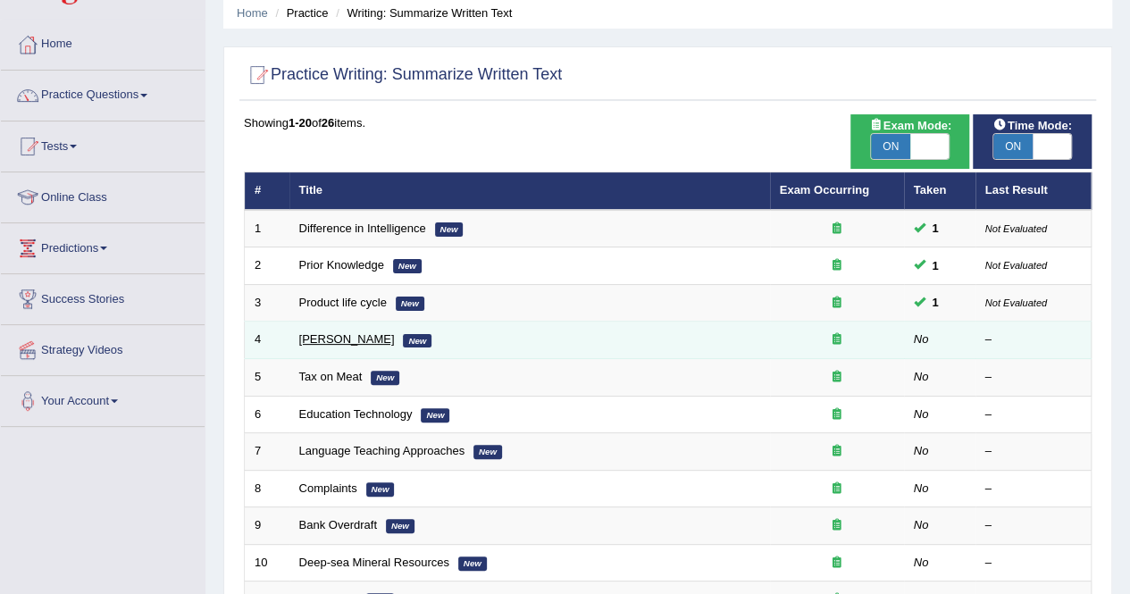
click at [381, 340] on link "Bertrand Russell" at bounding box center [347, 338] width 96 height 13
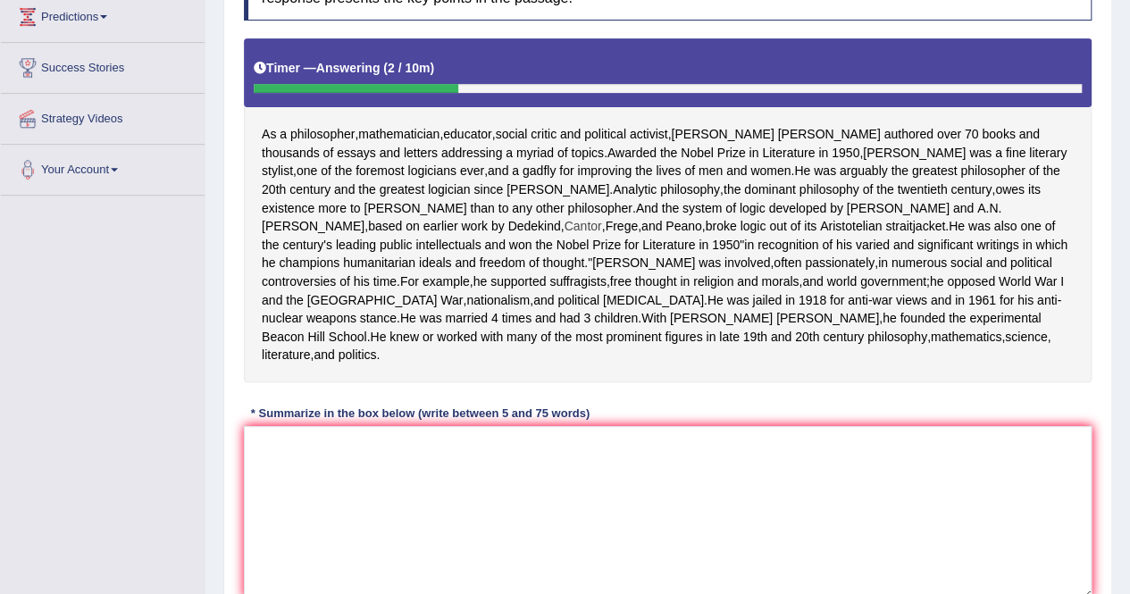
scroll to position [336, 0]
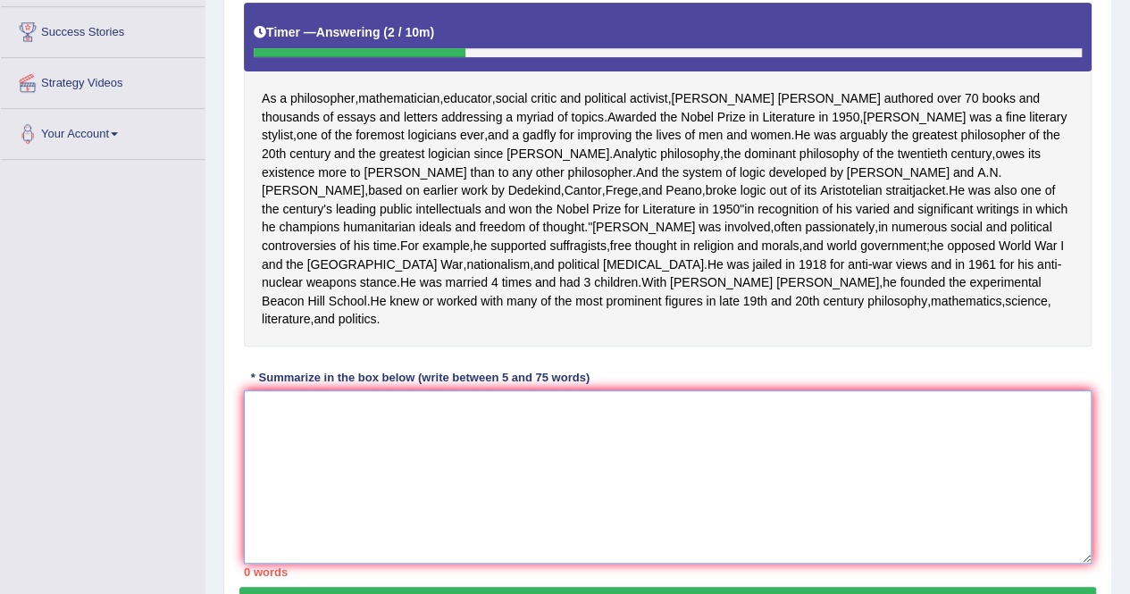
click at [366, 530] on textarea at bounding box center [668, 476] width 848 height 173
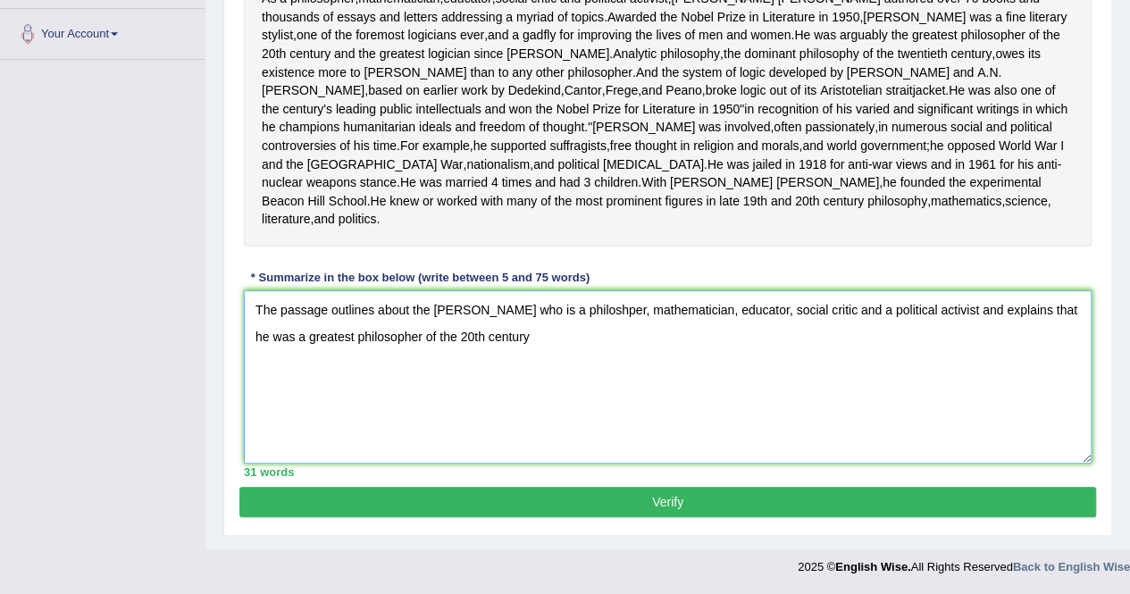
scroll to position [487, 0]
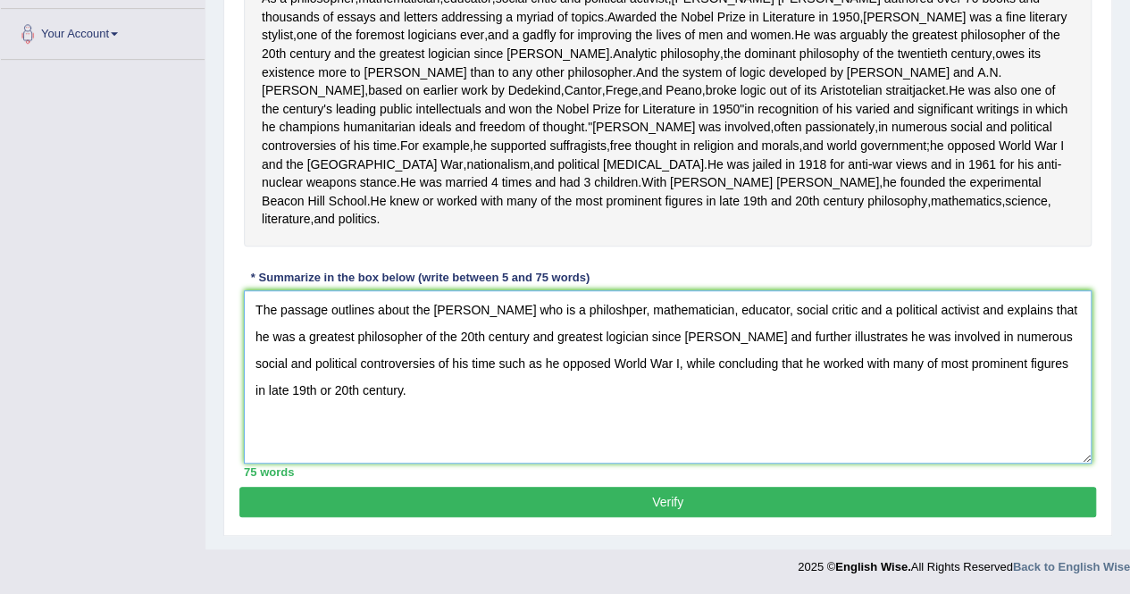
type textarea "The passage outlines about the Bertand Russel who is a philoshper, mathematicia…"
click at [472, 470] on div "75 words" at bounding box center [668, 472] width 848 height 17
click at [495, 501] on button "Verify" at bounding box center [667, 502] width 857 height 30
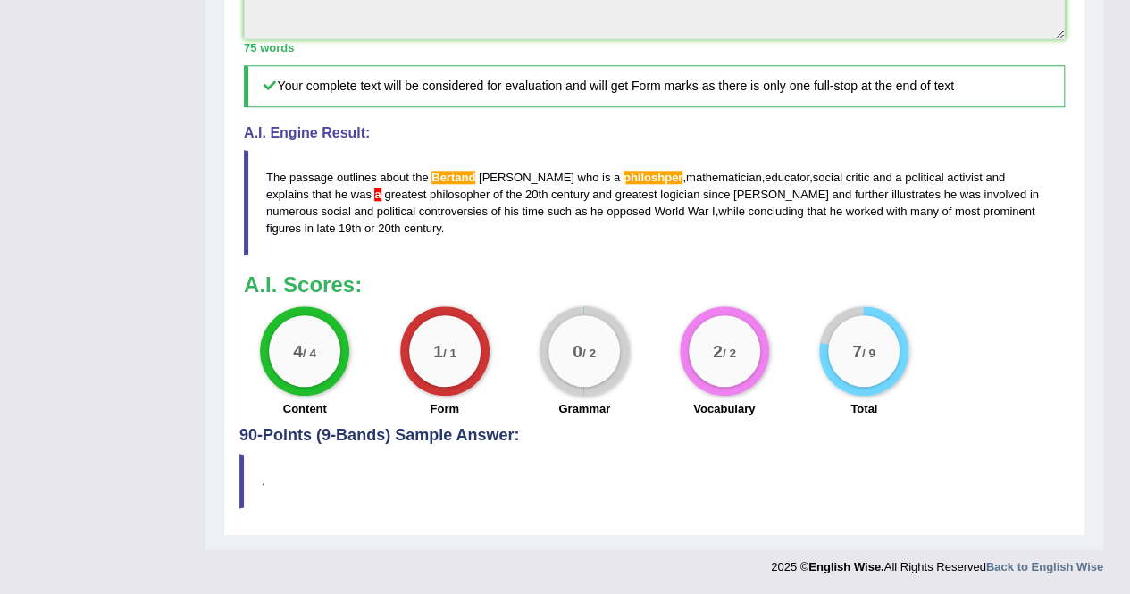
scroll to position [810, 0]
click at [374, 201] on span "a" at bounding box center [377, 194] width 6 height 13
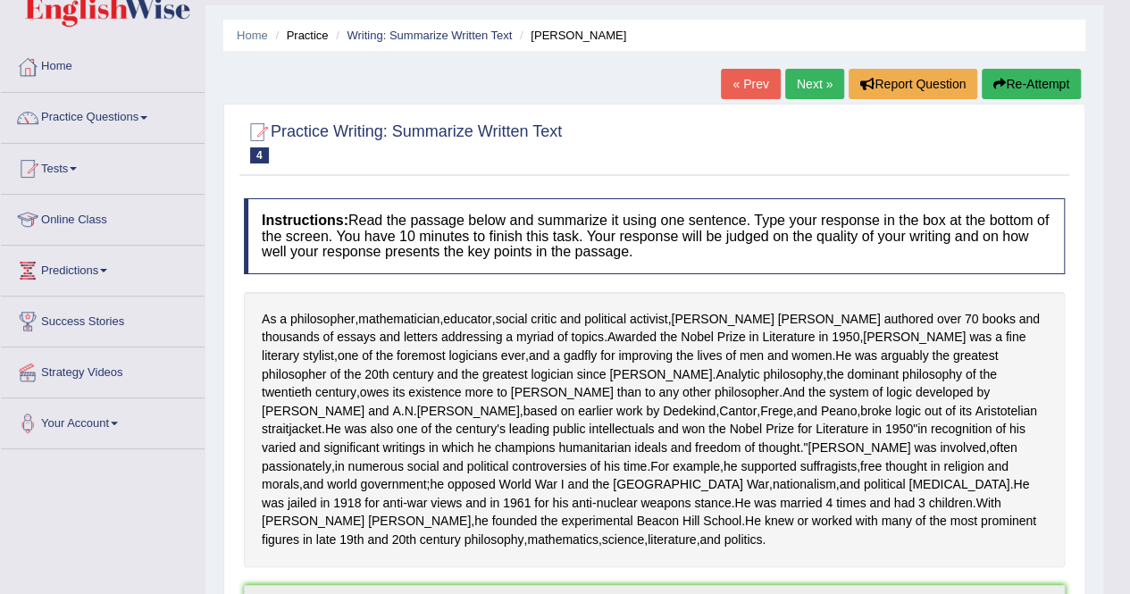
scroll to position [0, 0]
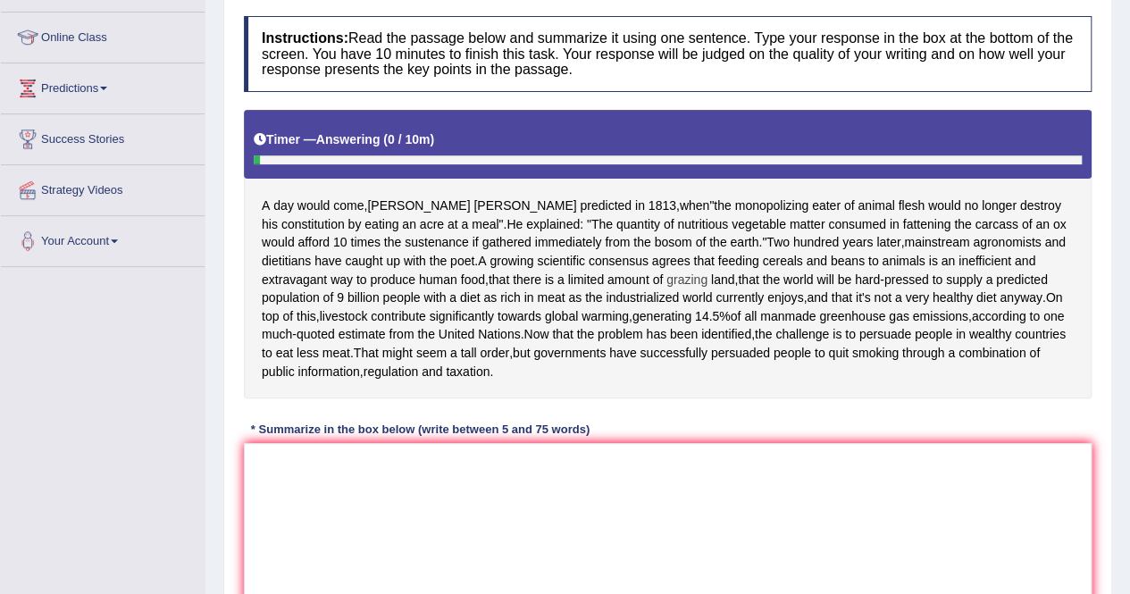
scroll to position [322, 0]
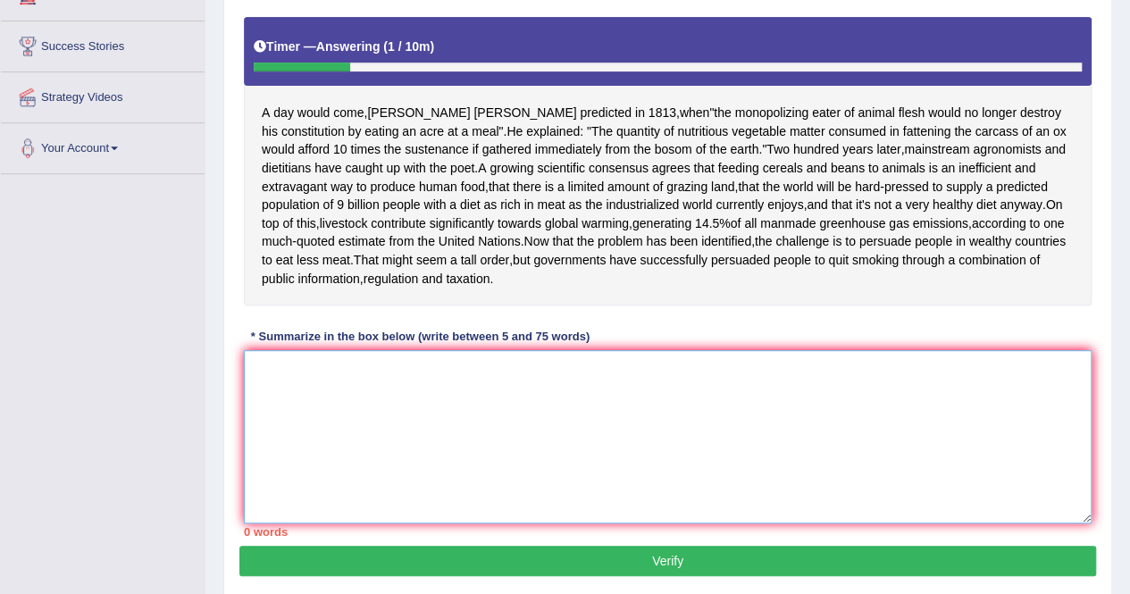
click at [494, 475] on textarea at bounding box center [668, 436] width 848 height 173
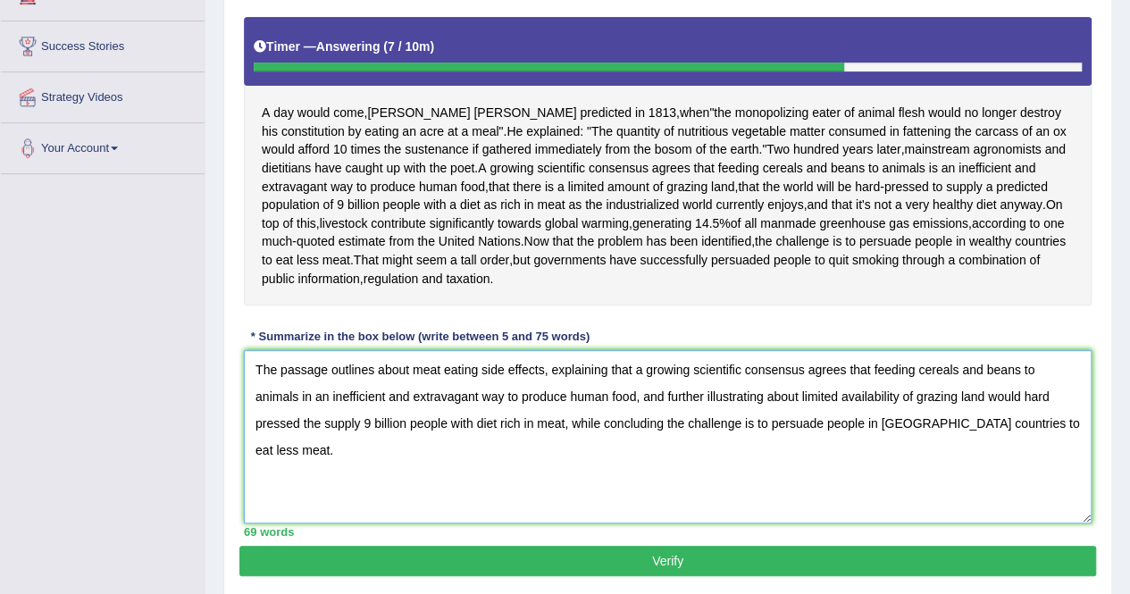
type textarea "The passage outlines about meat eating side effects, explaining that a growing …"
click at [664, 559] on button "Verify" at bounding box center [667, 561] width 857 height 30
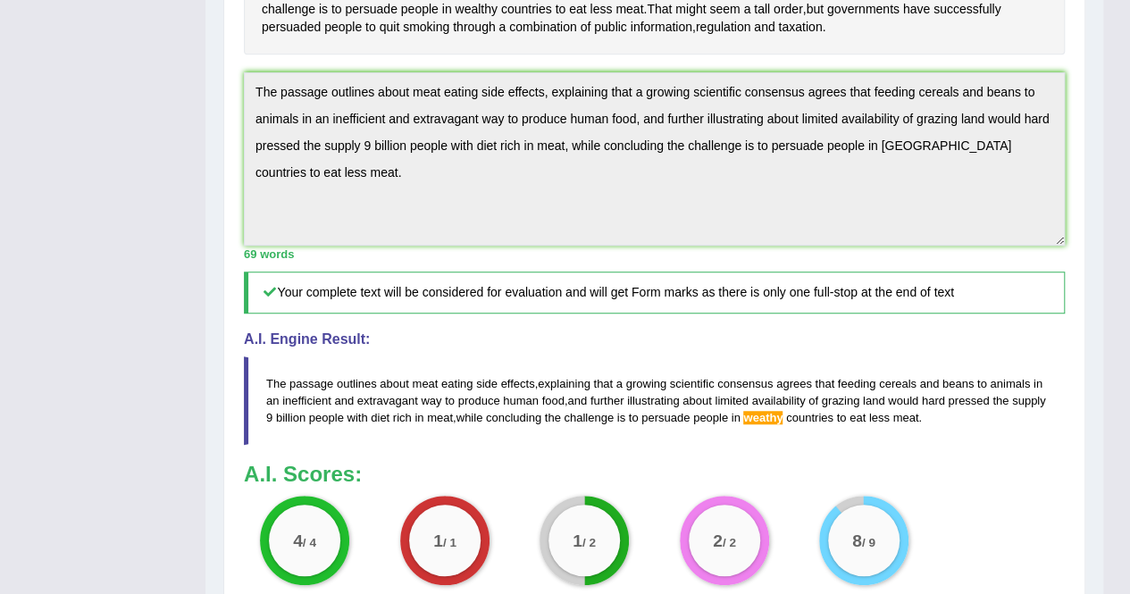
scroll to position [488, 0]
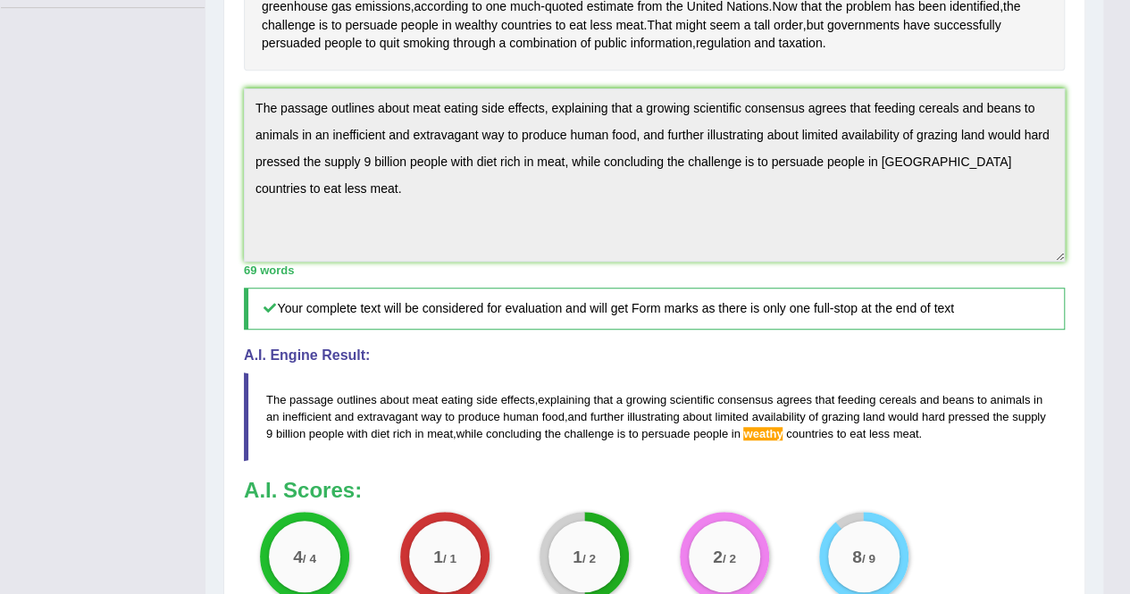
click at [214, 86] on div "Home Practice Writing: Summarize Written Text Tax on Meat « Prev Next » Report …" at bounding box center [655, 159] width 898 height 1294
drag, startPoint x: 1128, startPoint y: 365, endPoint x: 1129, endPoint y: 314, distance: 51.9
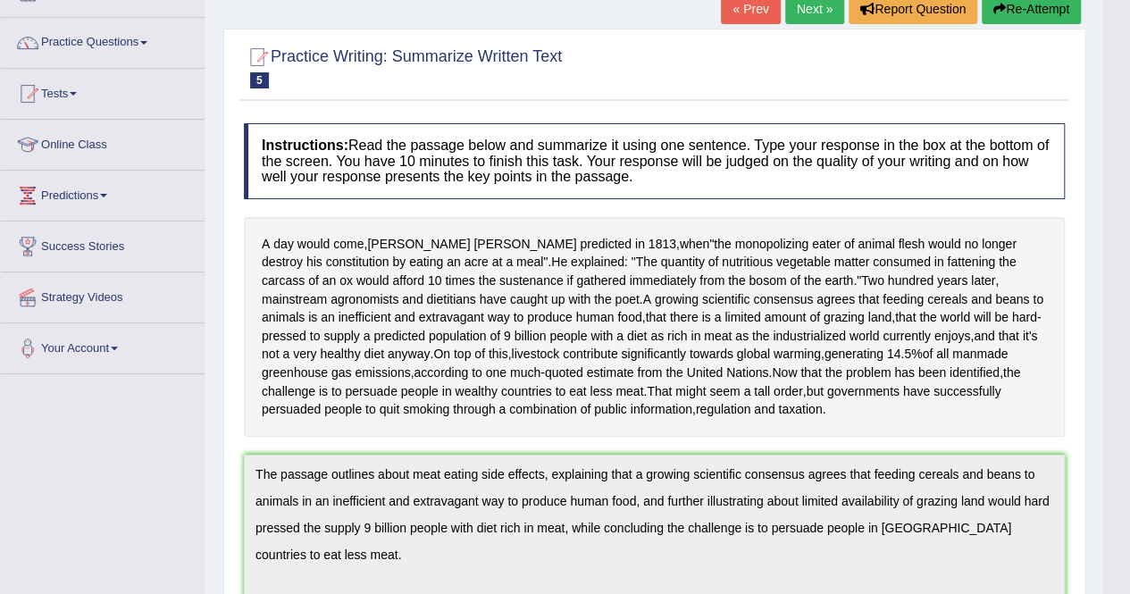
scroll to position [109, 0]
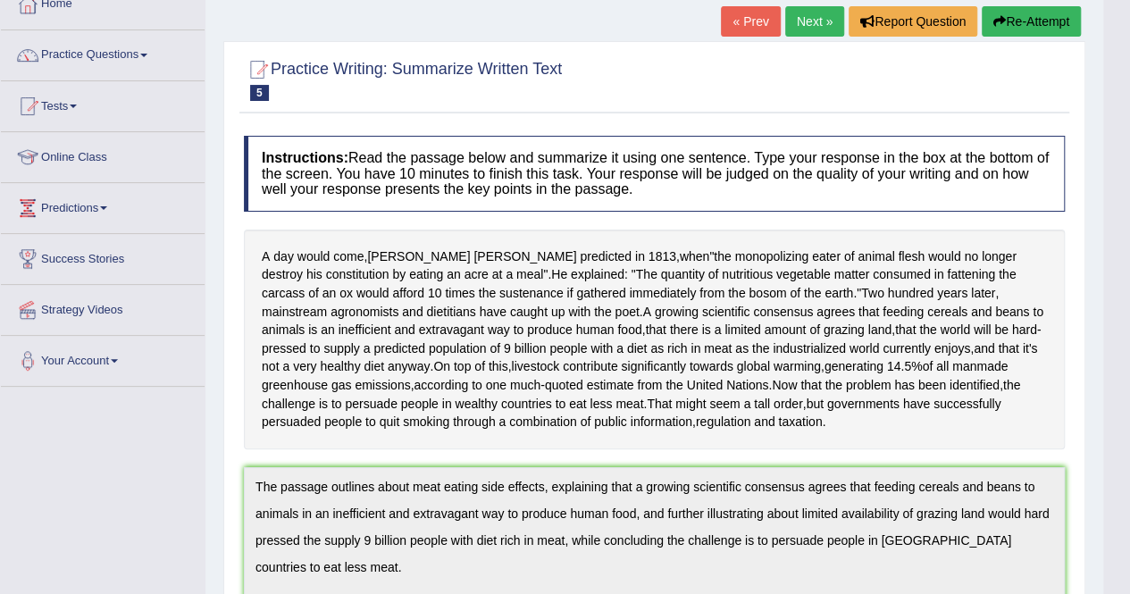
click at [1050, 18] on button "Re-Attempt" at bounding box center [1031, 21] width 99 height 30
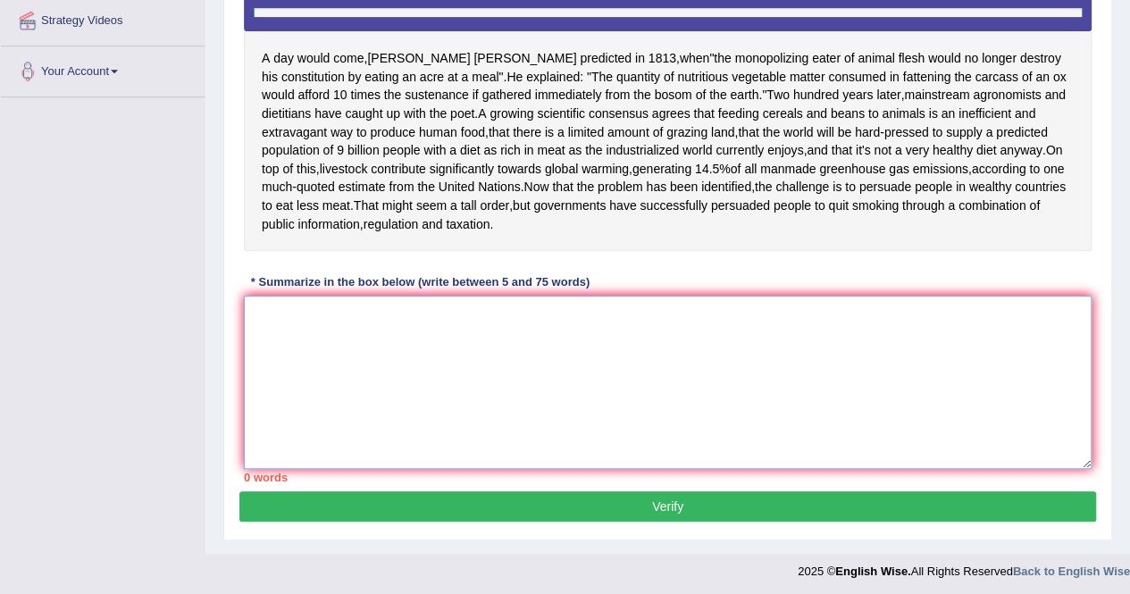
click at [785, 420] on textarea at bounding box center [668, 382] width 848 height 173
paste textarea "The passage outlines about meat eating side effects, explaining that a growing …"
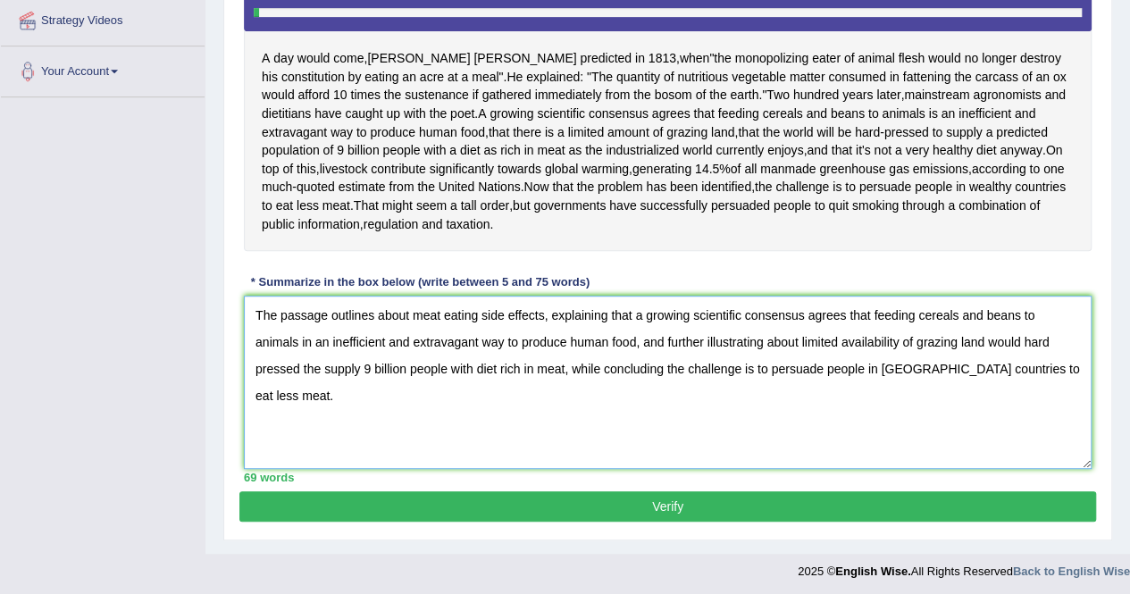
click at [910, 366] on textarea "The passage outlines about meat eating side effects, explaining that a growing …" at bounding box center [668, 382] width 848 height 173
type textarea "The passage outlines about meat eating side effects, explaining that a growing …"
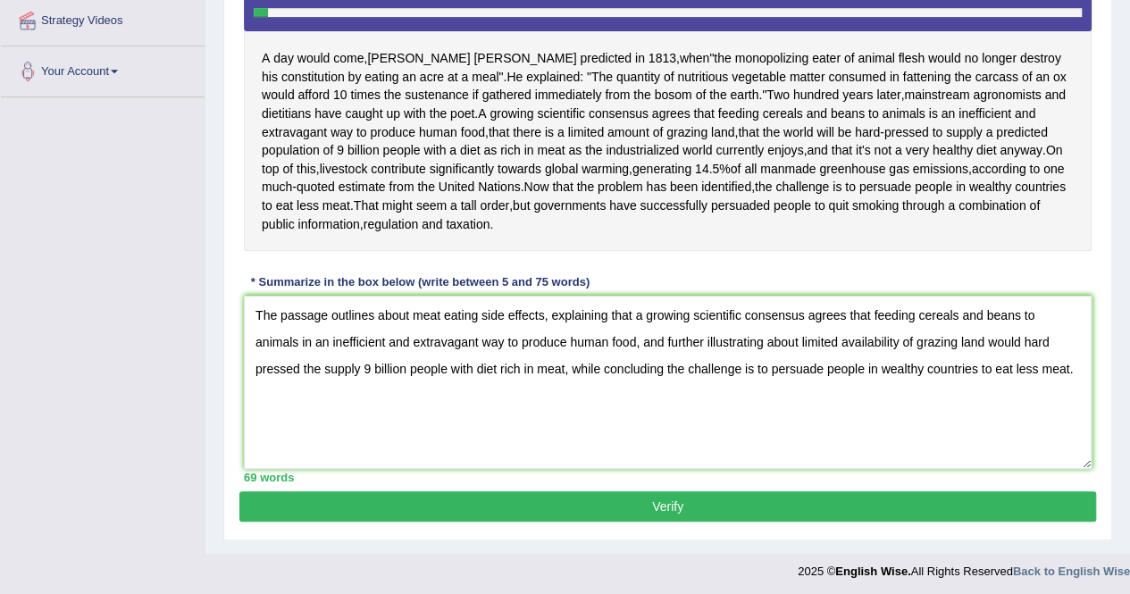
click at [915, 499] on button "Verify" at bounding box center [667, 506] width 857 height 30
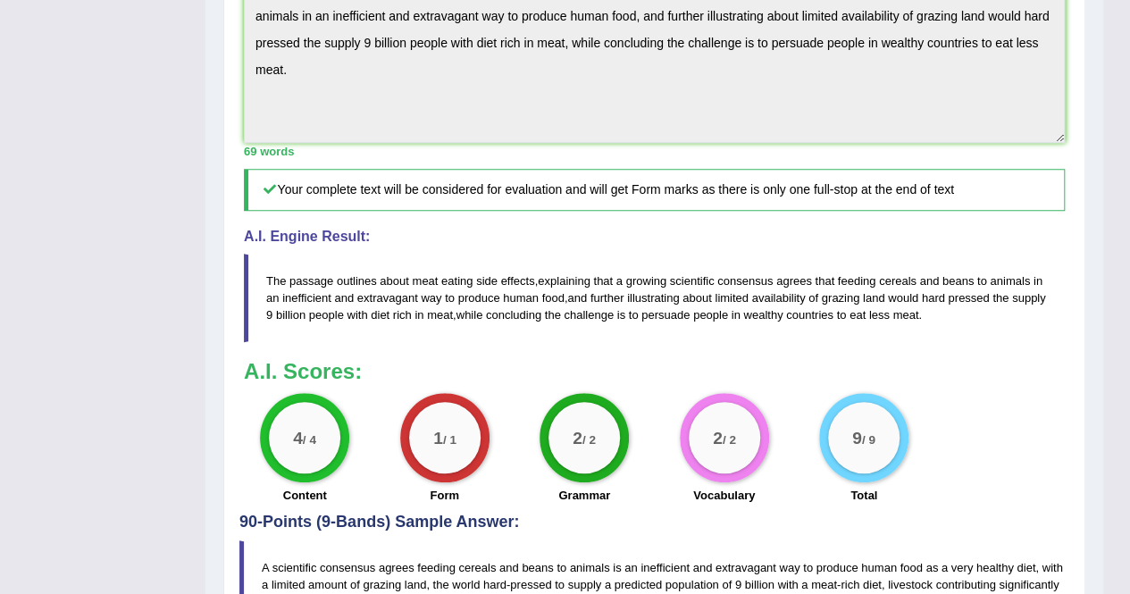
scroll to position [620, 0]
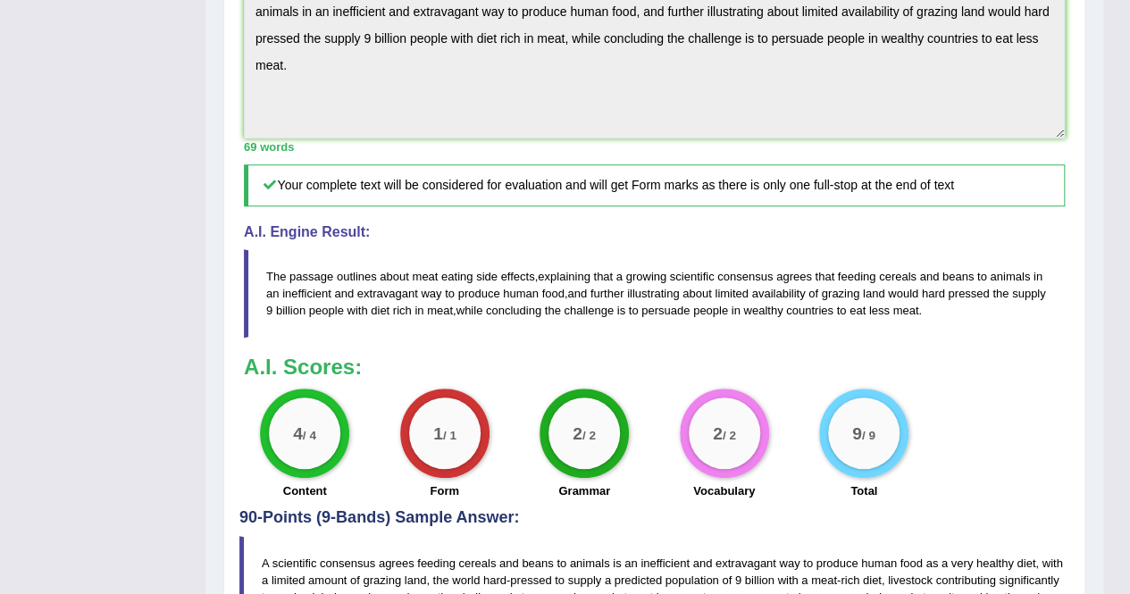
drag, startPoint x: 1124, startPoint y: 335, endPoint x: 1143, endPoint y: 340, distance: 19.5
drag, startPoint x: 1143, startPoint y: 340, endPoint x: 758, endPoint y: 284, distance: 389.2
click at [758, 287] on span "availability" at bounding box center [779, 293] width 54 height 13
drag, startPoint x: 1143, startPoint y: 442, endPoint x: 1094, endPoint y: 103, distance: 343.1
click at [1094, 103] on div "Home Practice Writing: Summarize Written Text Tax on Meat You have already give…" at bounding box center [655, 31] width 898 height 1303
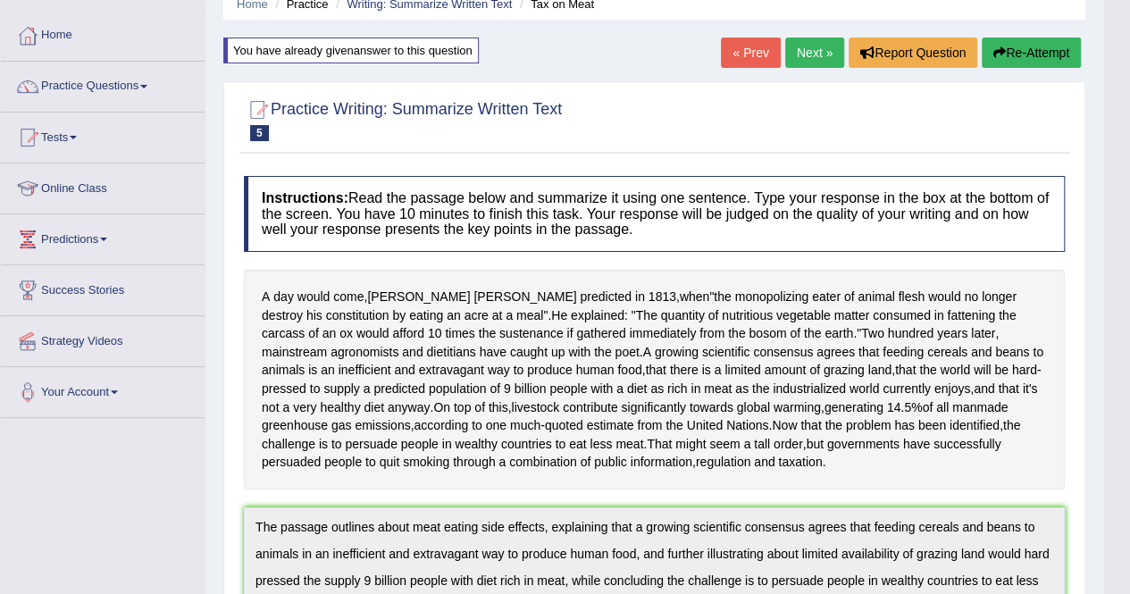
scroll to position [77, 0]
